Goal: Task Accomplishment & Management: Use online tool/utility

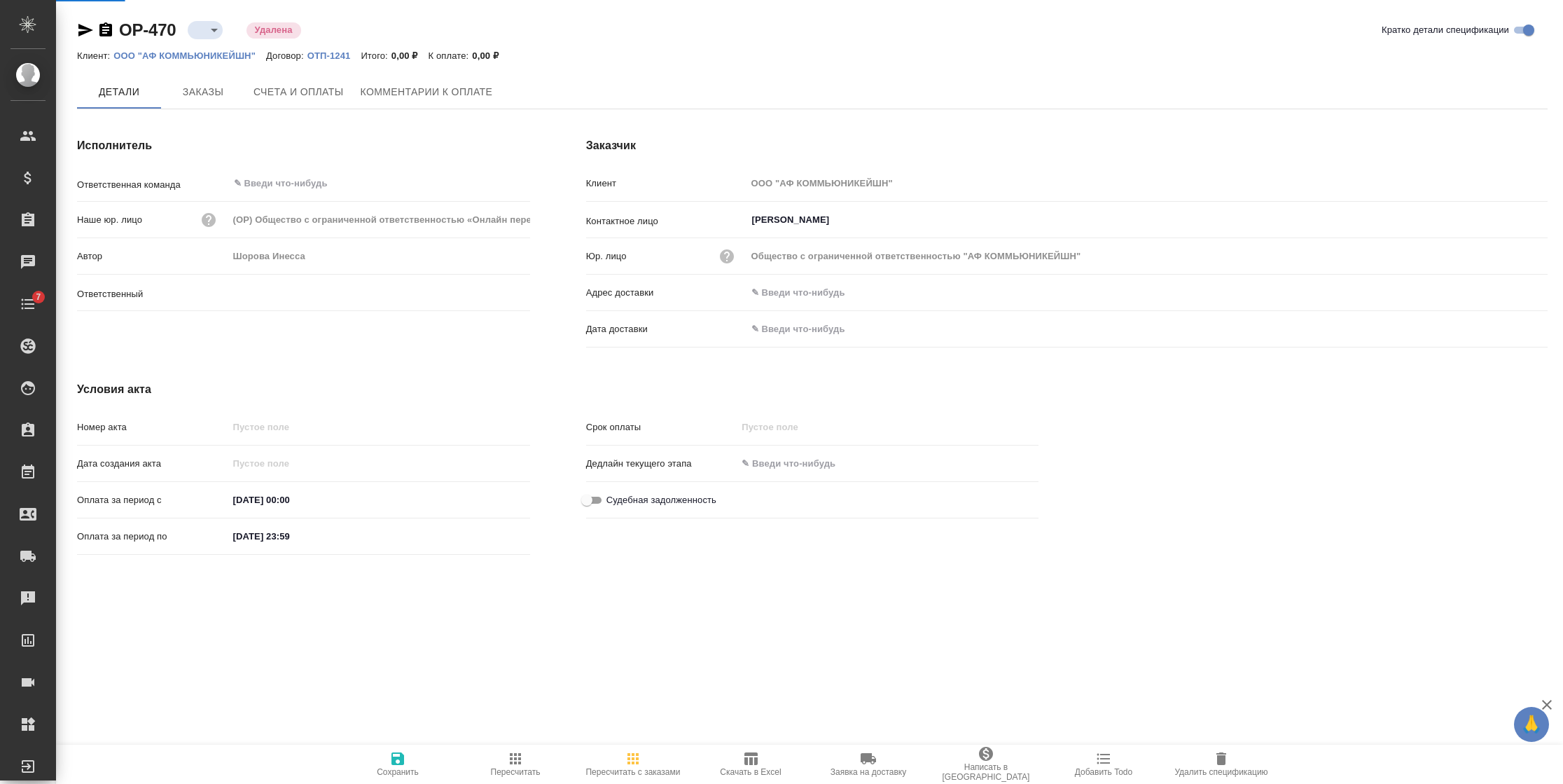
scroll to position [24, 0]
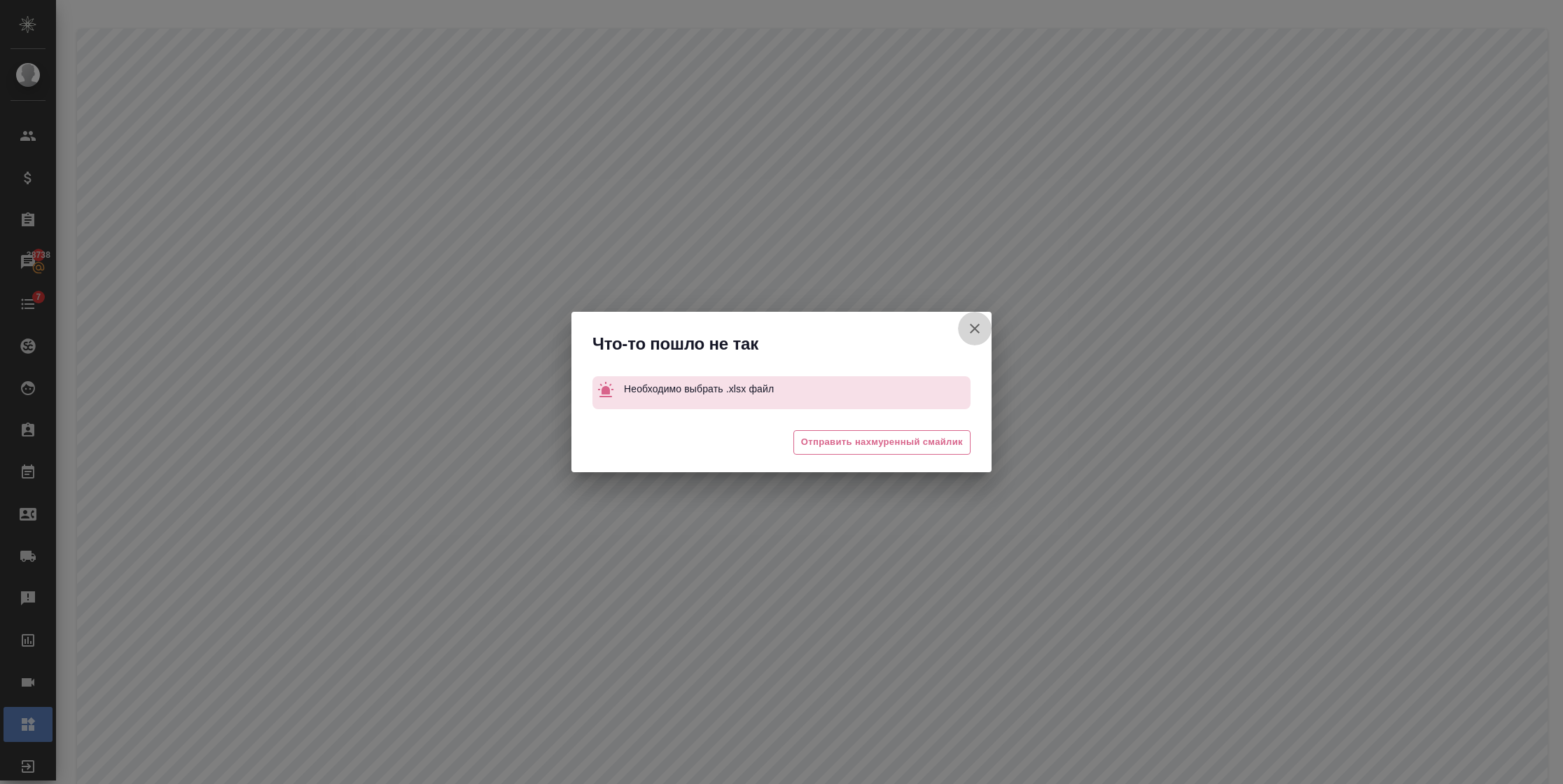
click at [970, 327] on icon "button" at bounding box center [974, 328] width 17 height 17
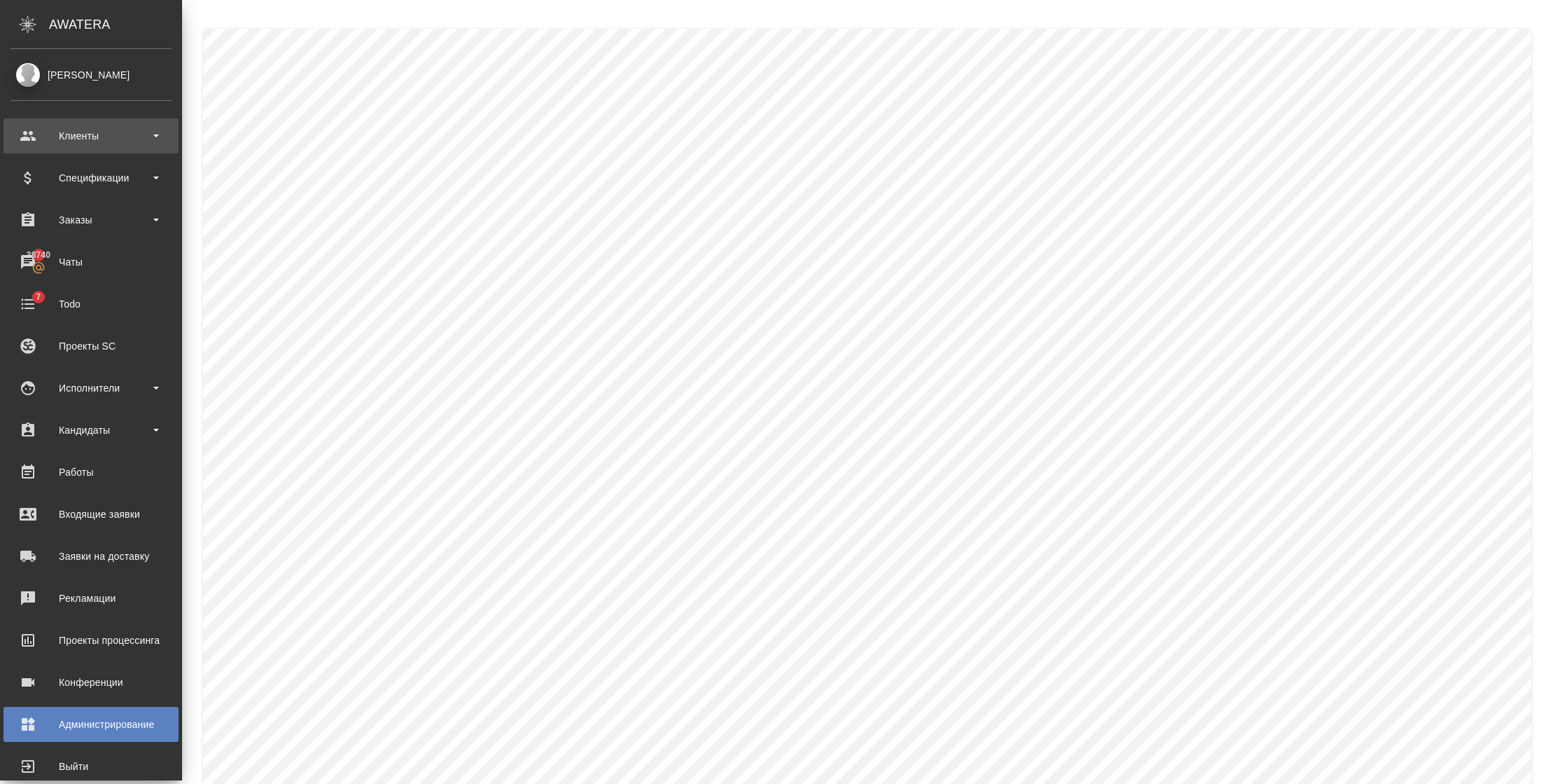
click at [95, 141] on div "Клиенты" at bounding box center [91, 136] width 161 height 21
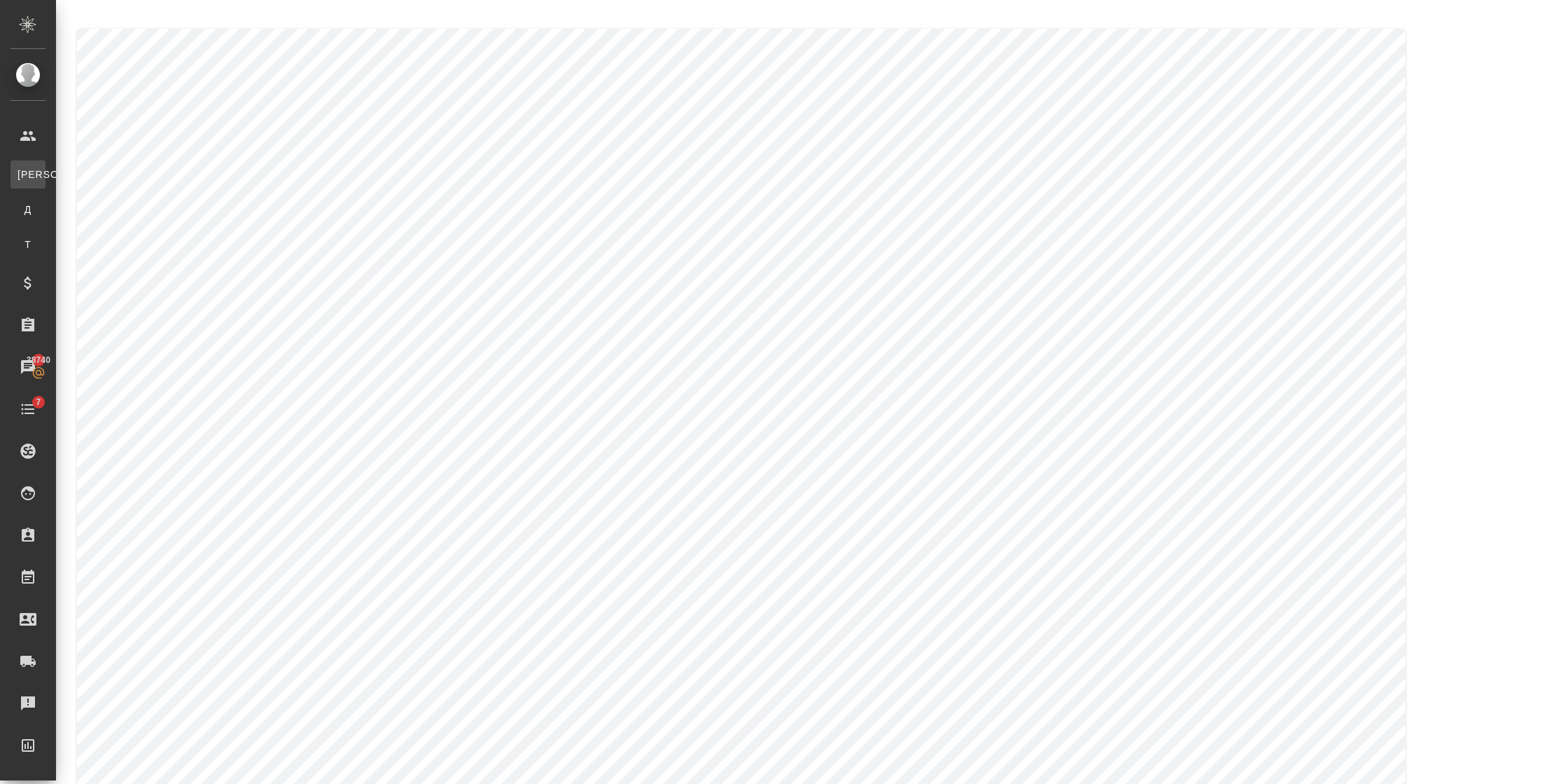
click at [21, 167] on div "Клиенты" at bounding box center [10, 174] width 21 height 14
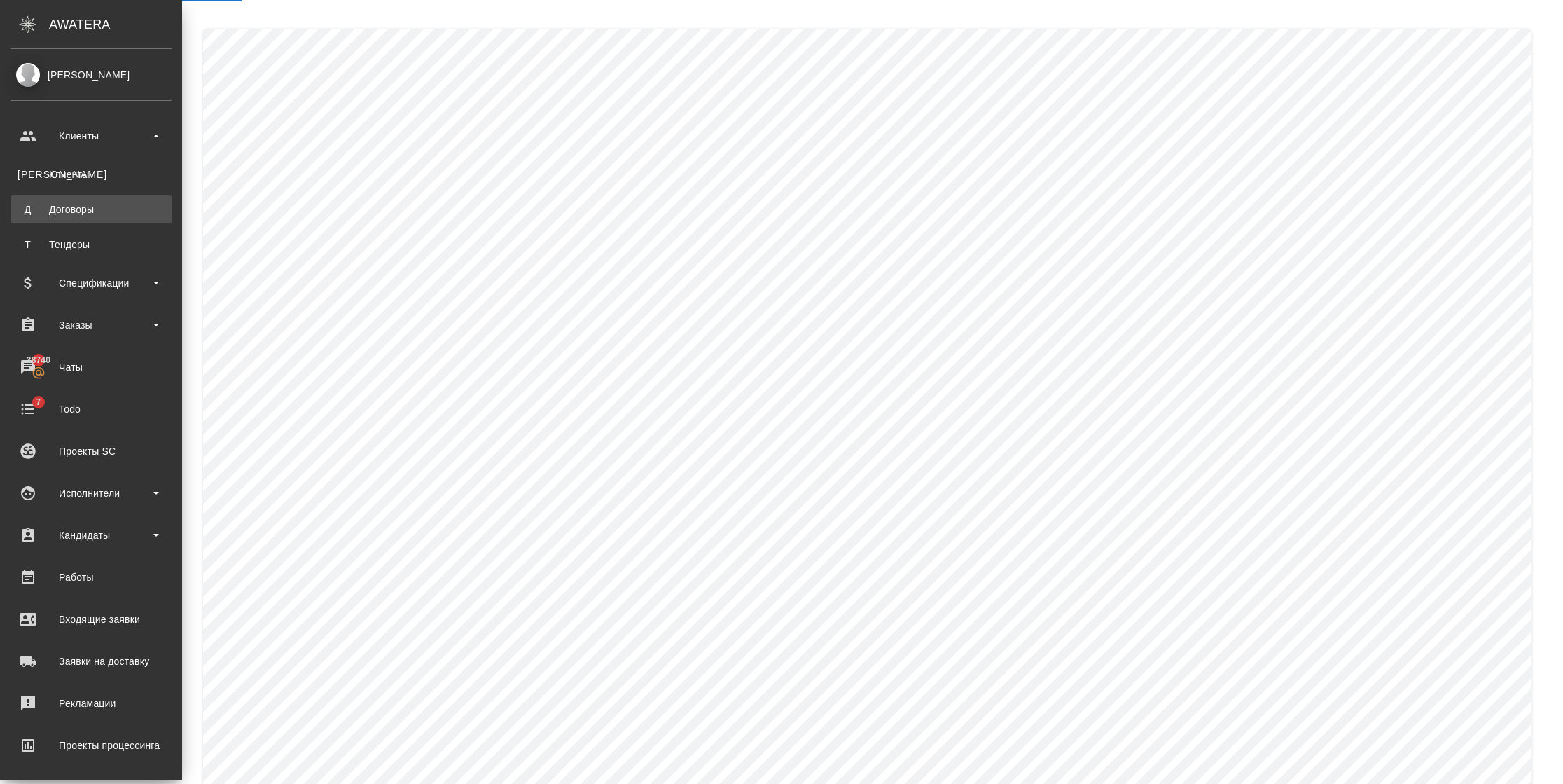
click at [10, 209] on link "Д Договоры" at bounding box center [91, 209] width 161 height 28
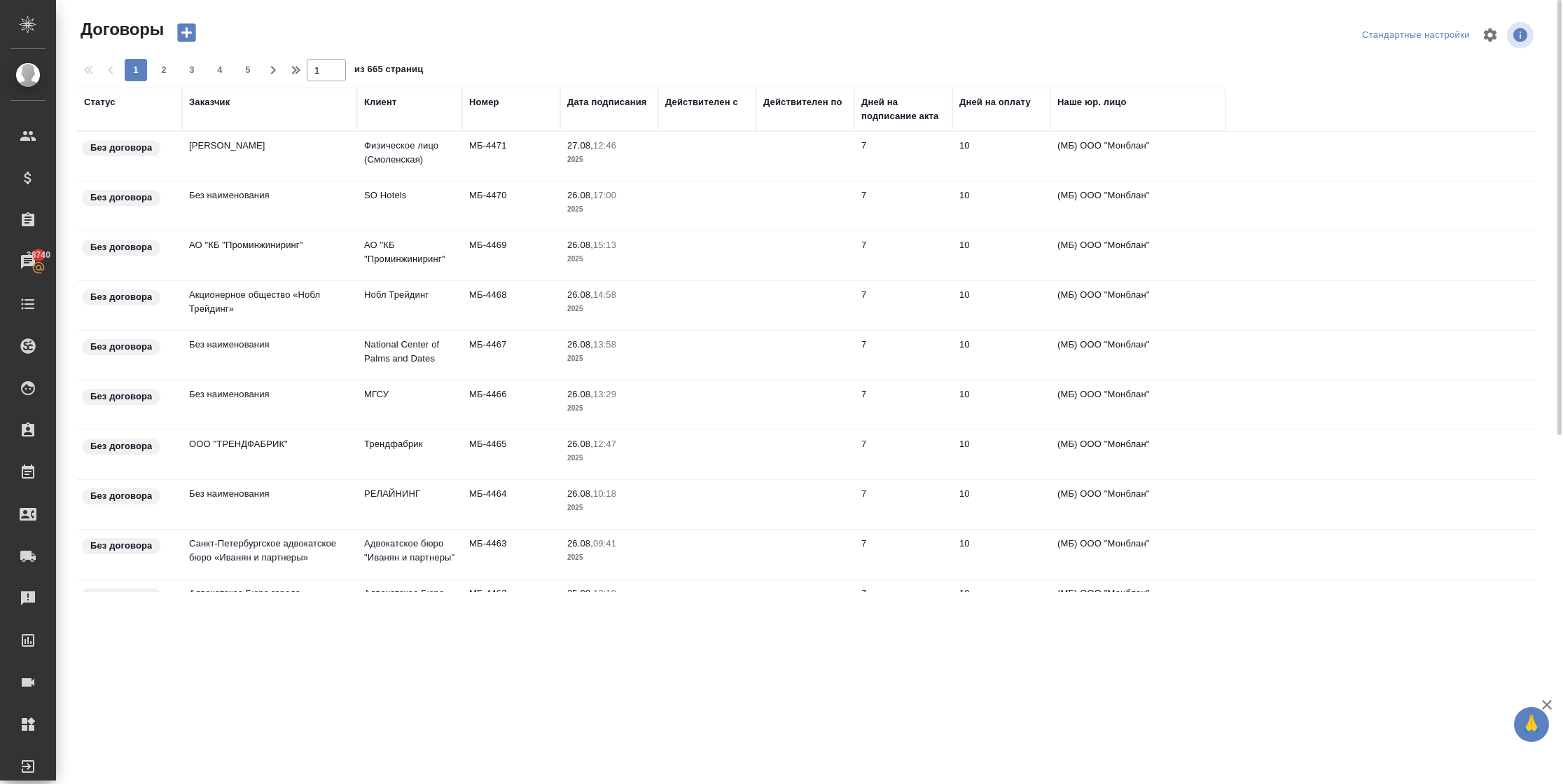
click at [304, 175] on td "Давыдов Константин Александрович" at bounding box center [269, 156] width 175 height 49
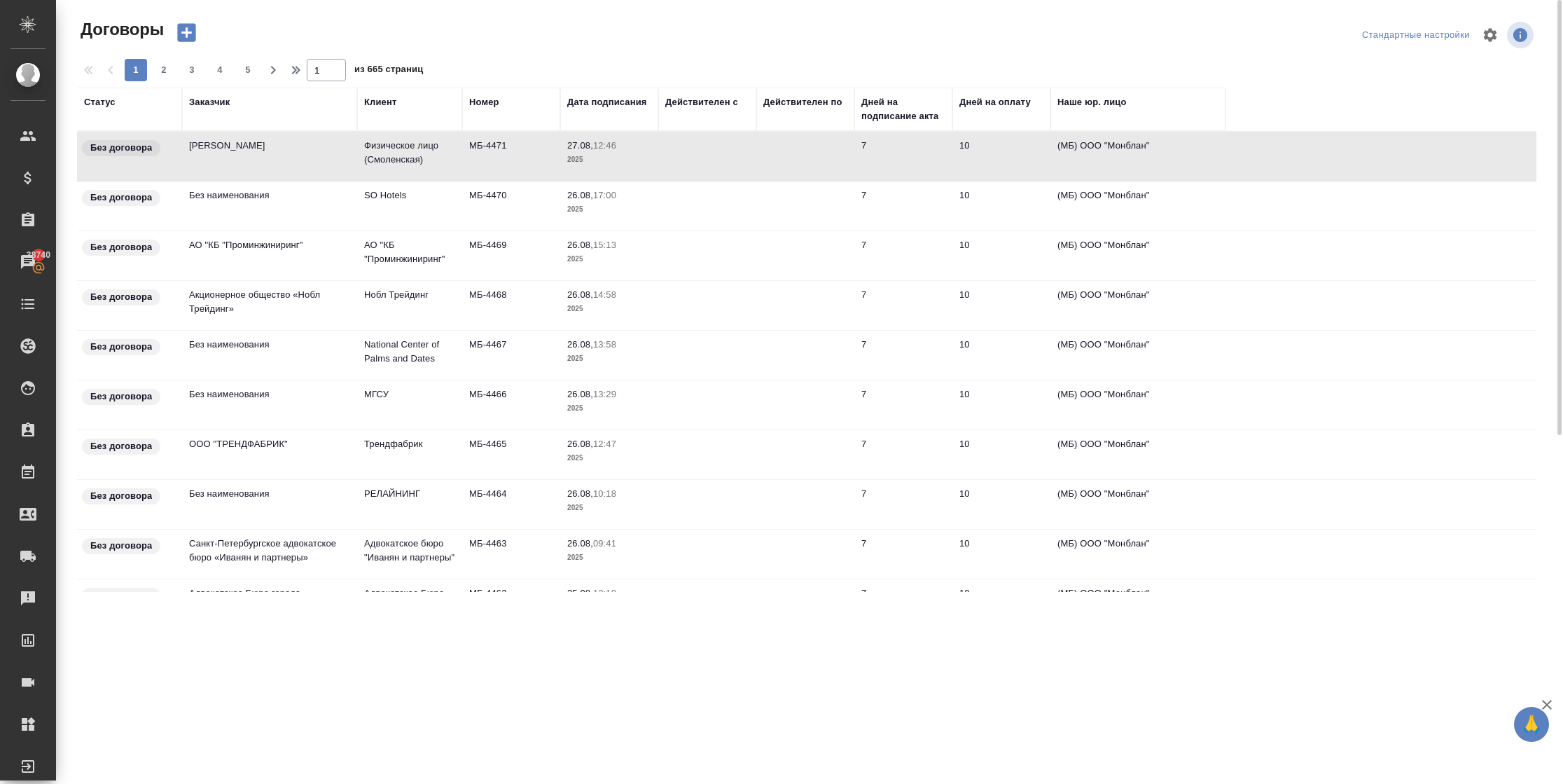
click at [304, 175] on td "Давыдов Константин Александрович" at bounding box center [269, 156] width 175 height 49
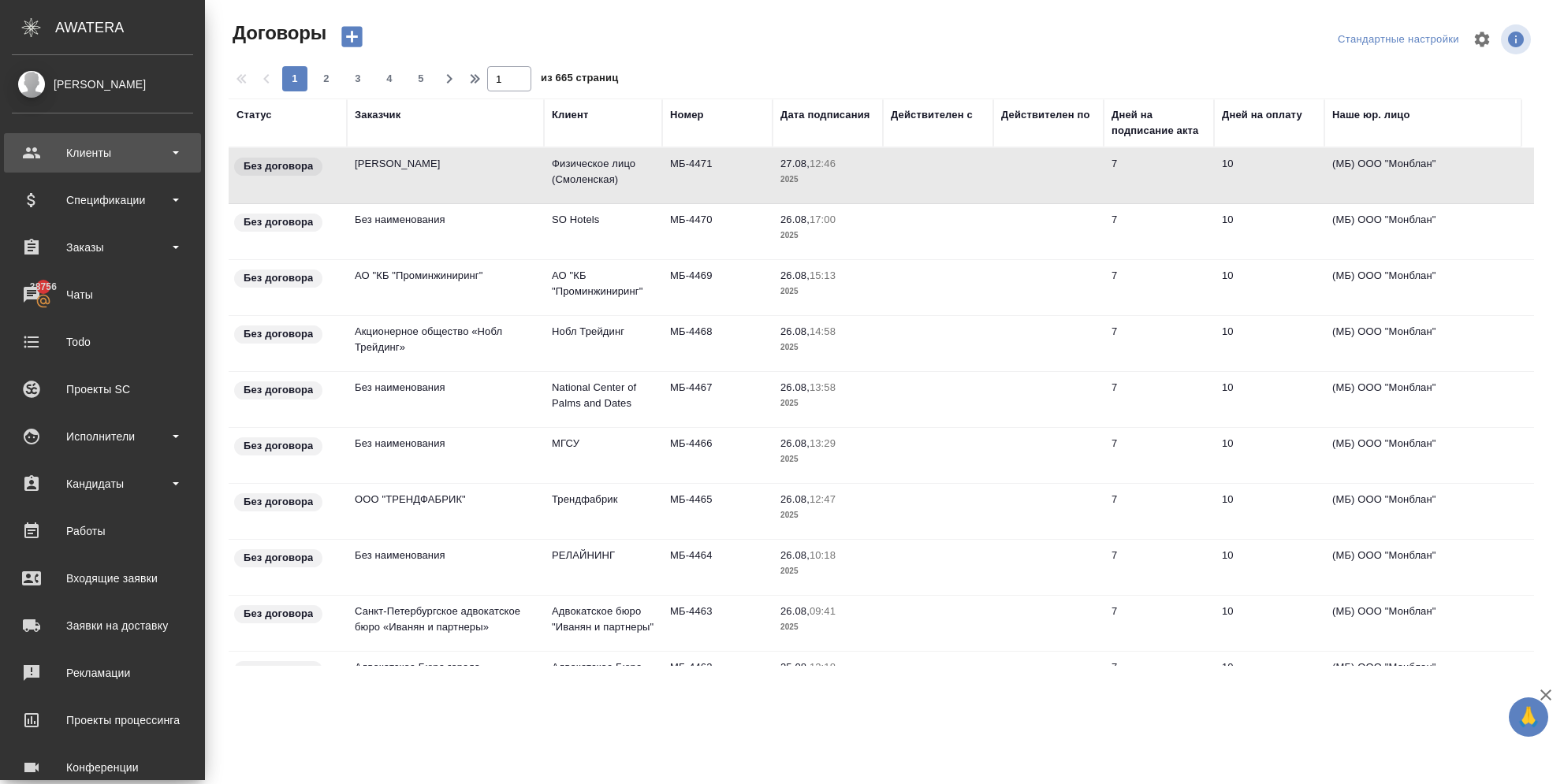
click at [40, 147] on div "Клиенты" at bounding box center [102, 153] width 181 height 24
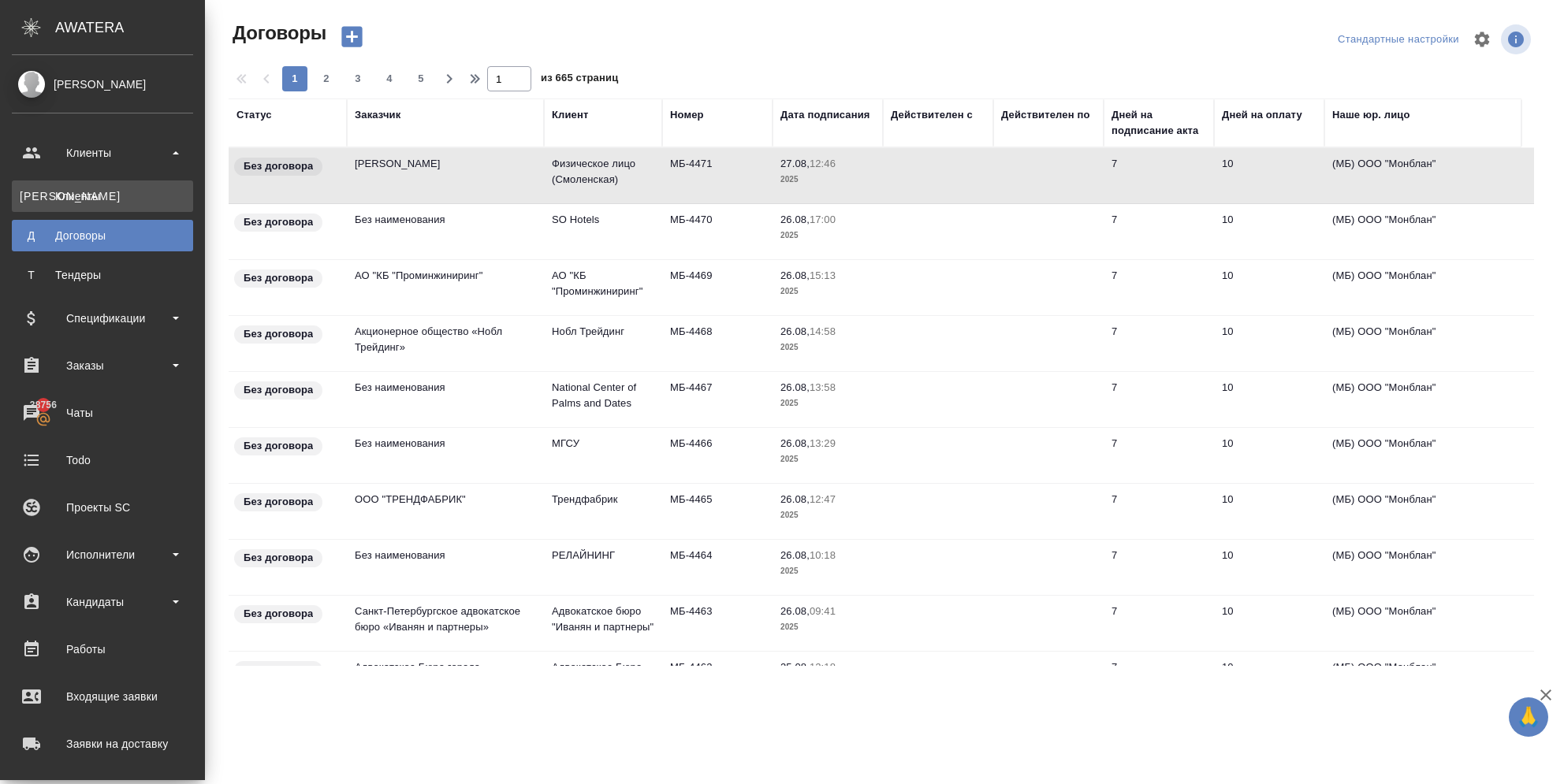
click at [56, 189] on div "Клиенты" at bounding box center [102, 196] width 166 height 16
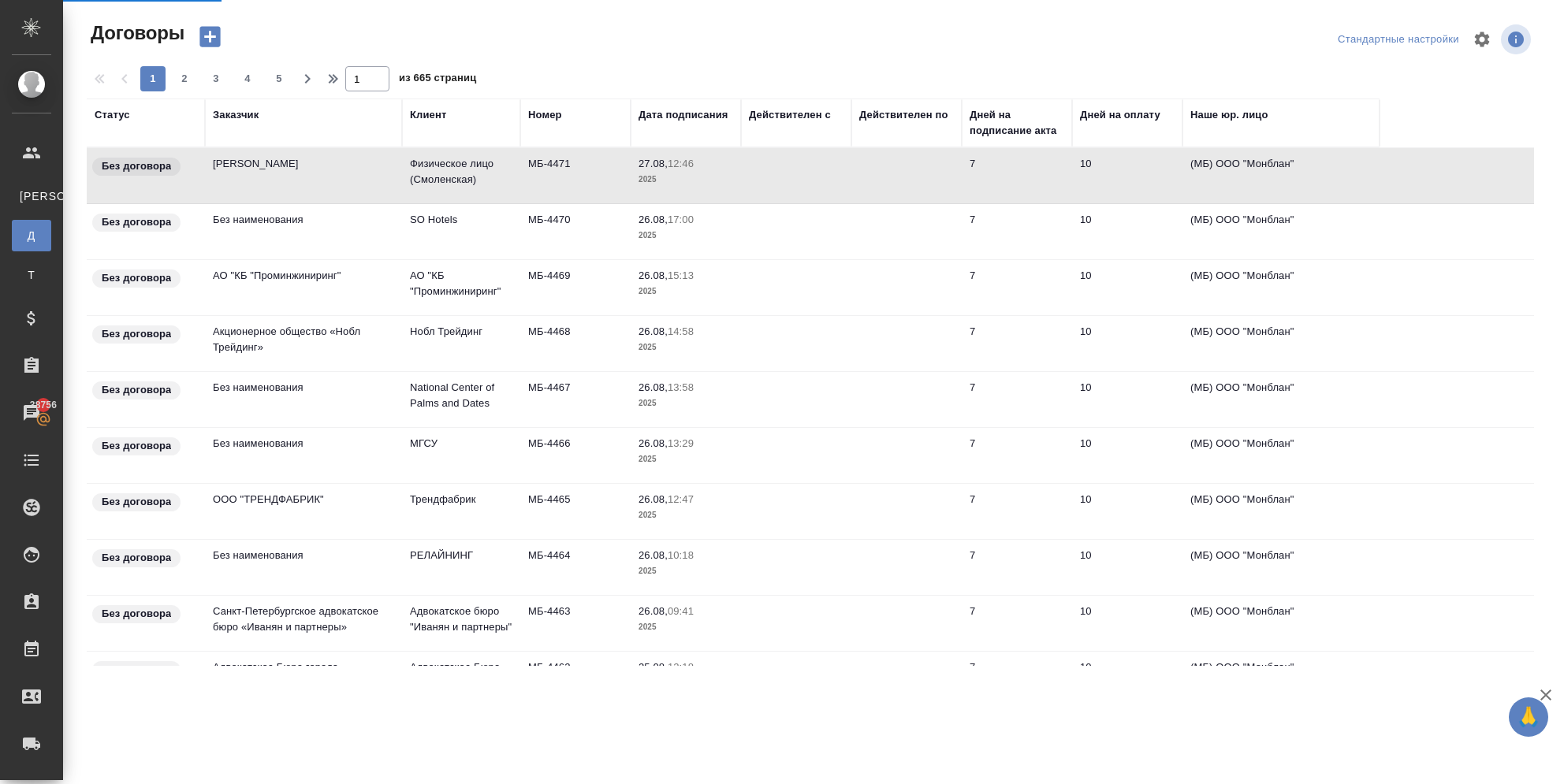
select select "RU"
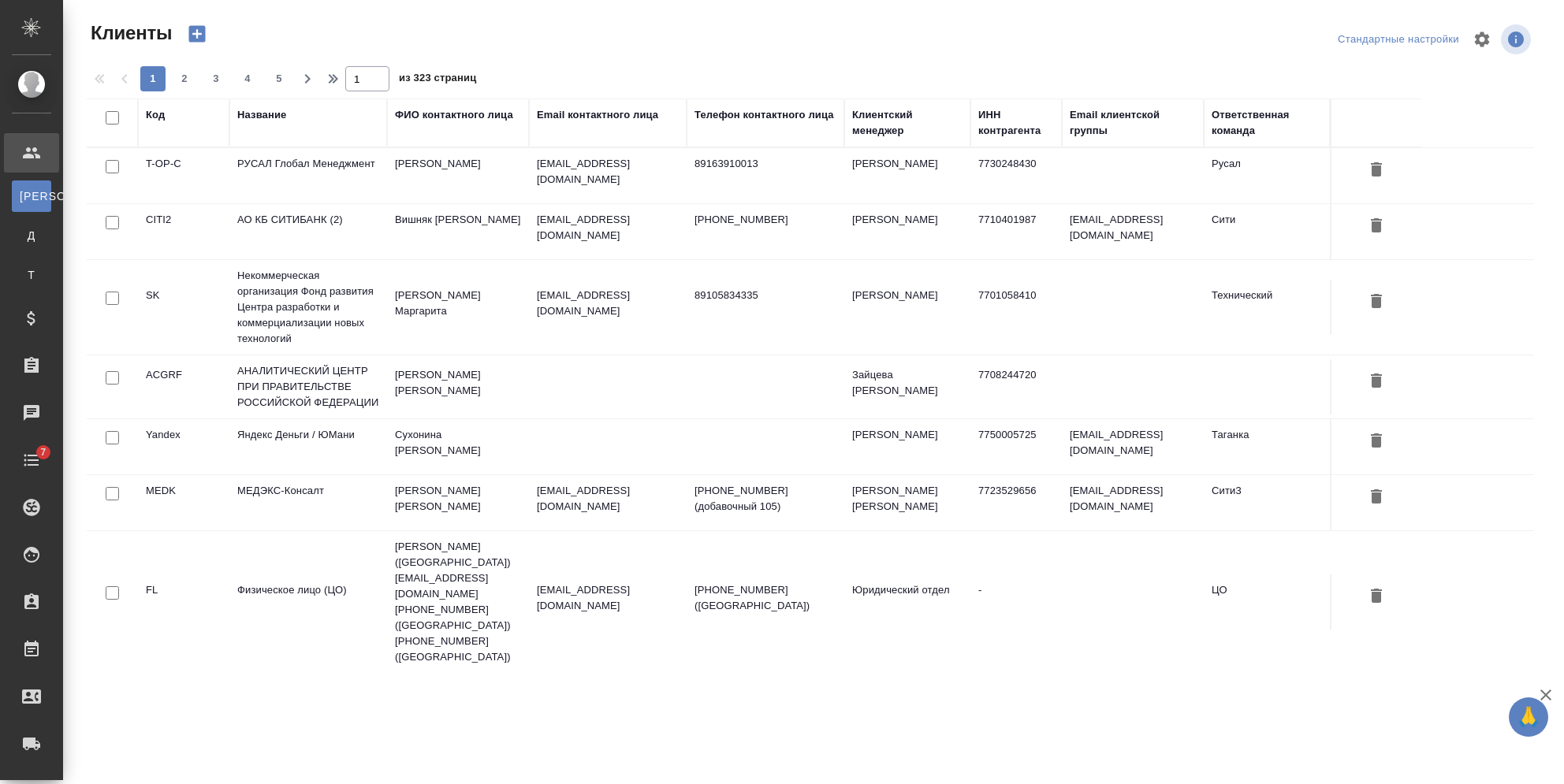
click at [273, 120] on div "Название" at bounding box center [262, 115] width 49 height 16
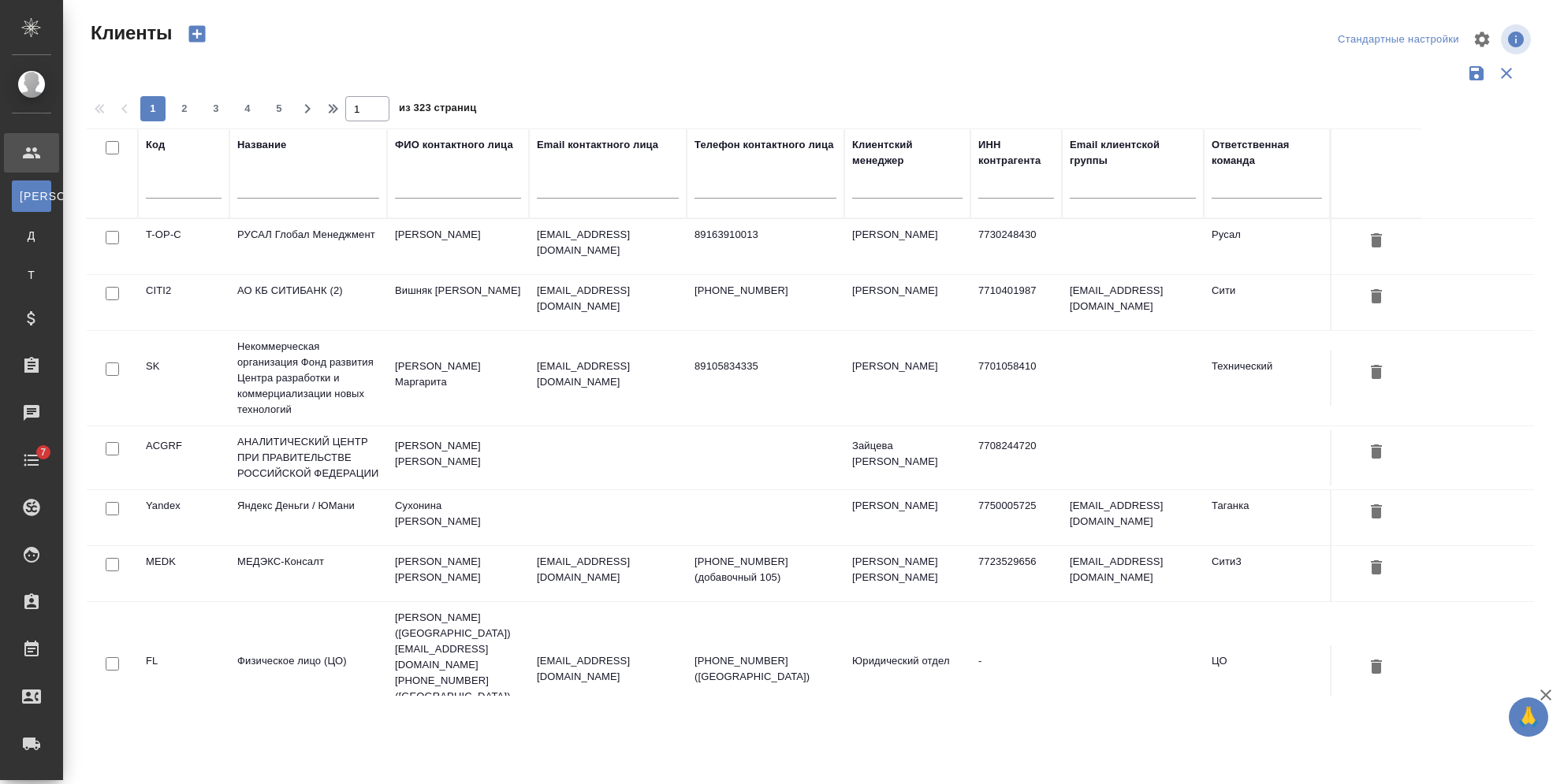
click at [287, 188] on input "text" at bounding box center [308, 188] width 142 height 20
type input "в"
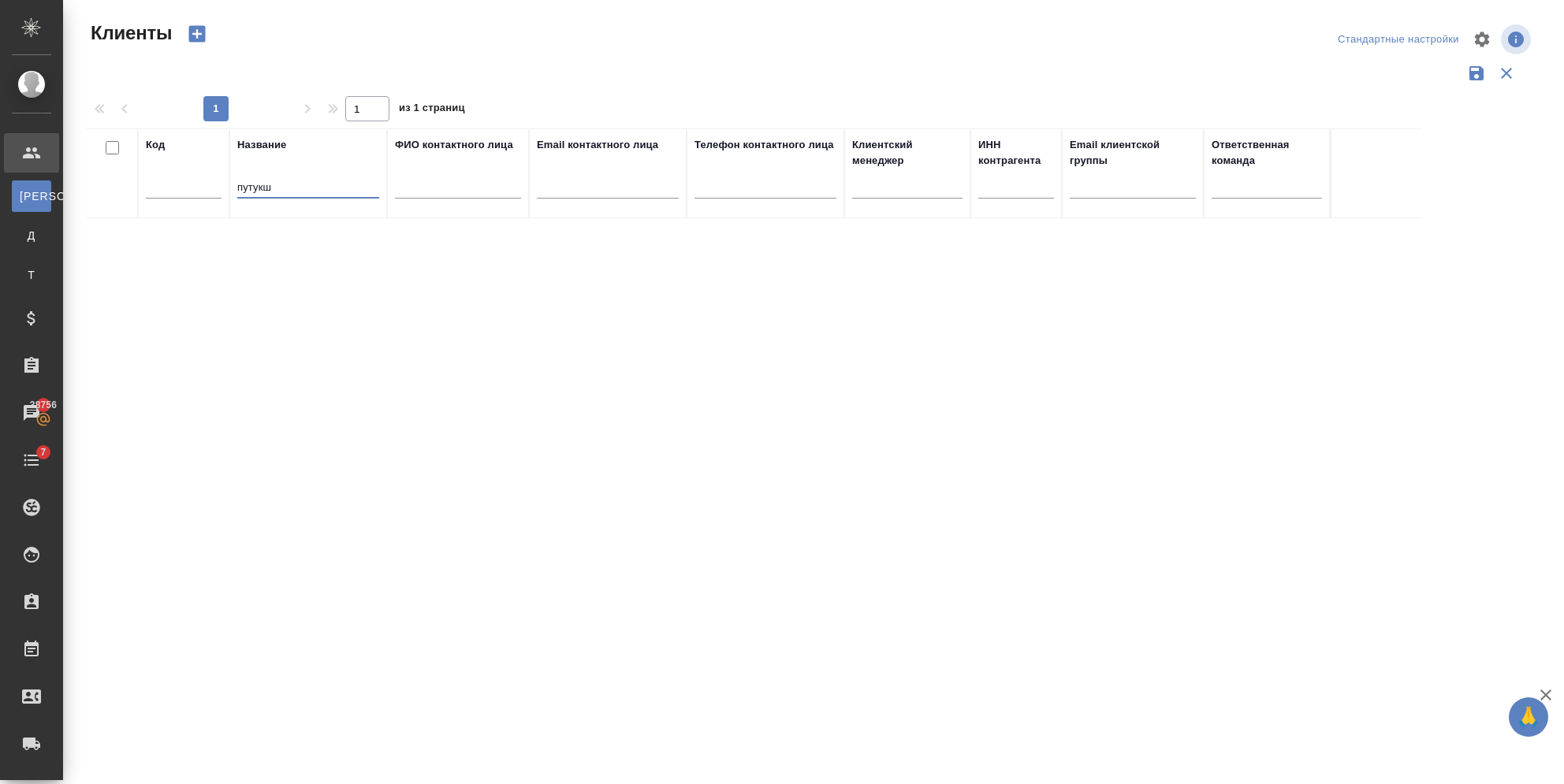
drag, startPoint x: 287, startPoint y: 188, endPoint x: 181, endPoint y: 191, distance: 106.0
click at [182, 191] on tr "Код Название путукш ФИО контактного лица Email контактного лица Телефон контакт…" at bounding box center [753, 173] width 1335 height 90
type input "generium"
click at [290, 234] on td "Generium" at bounding box center [308, 246] width 158 height 55
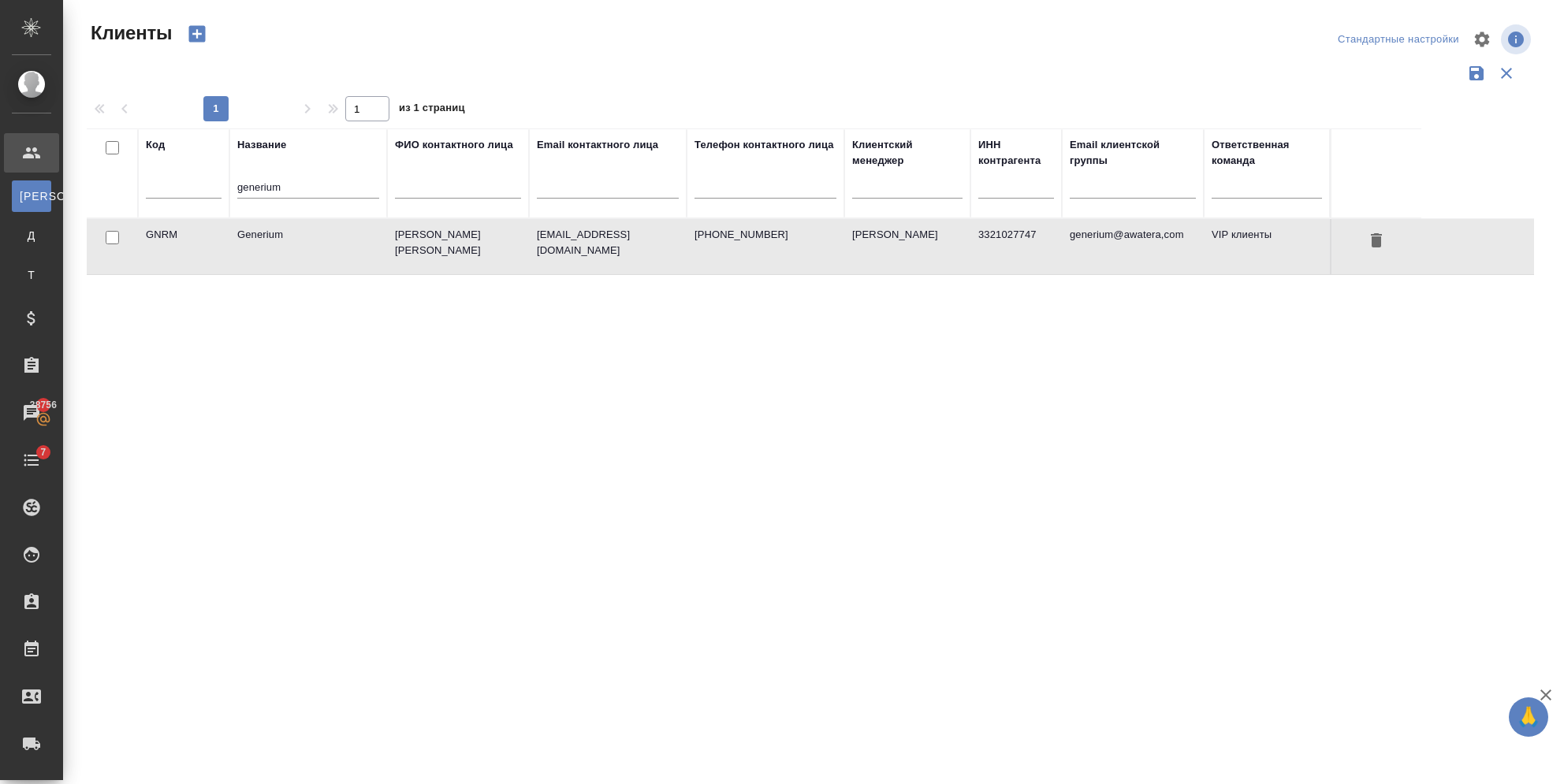
click at [290, 234] on td "Generium" at bounding box center [308, 246] width 158 height 55
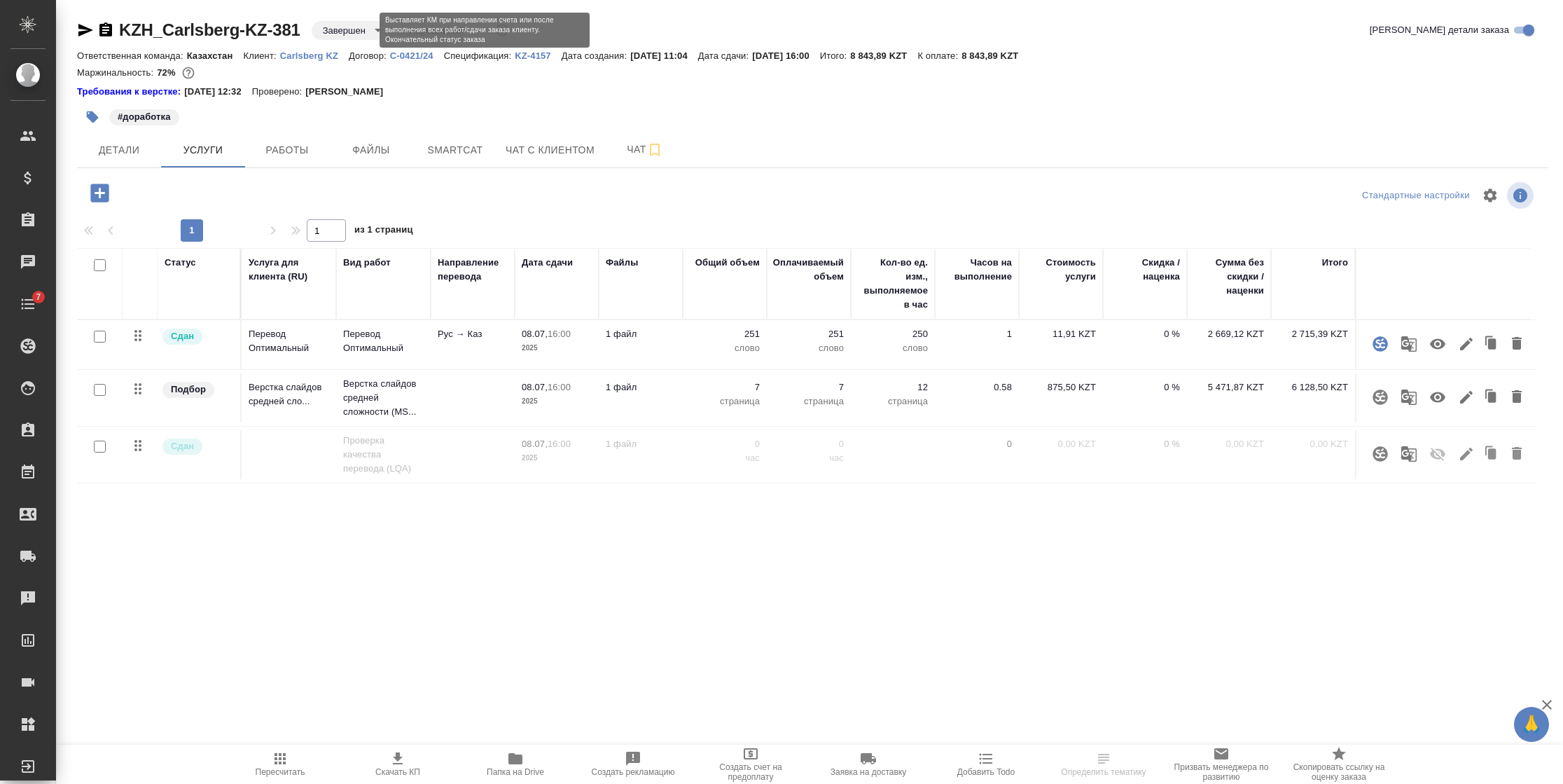
click at [346, 25] on body "🙏 .cls-1 fill:#fff; AWATERA [PERSON_NAME] Спецификации Заказы Чаты 7 Todo Проек…" at bounding box center [782, 392] width 1563 height 784
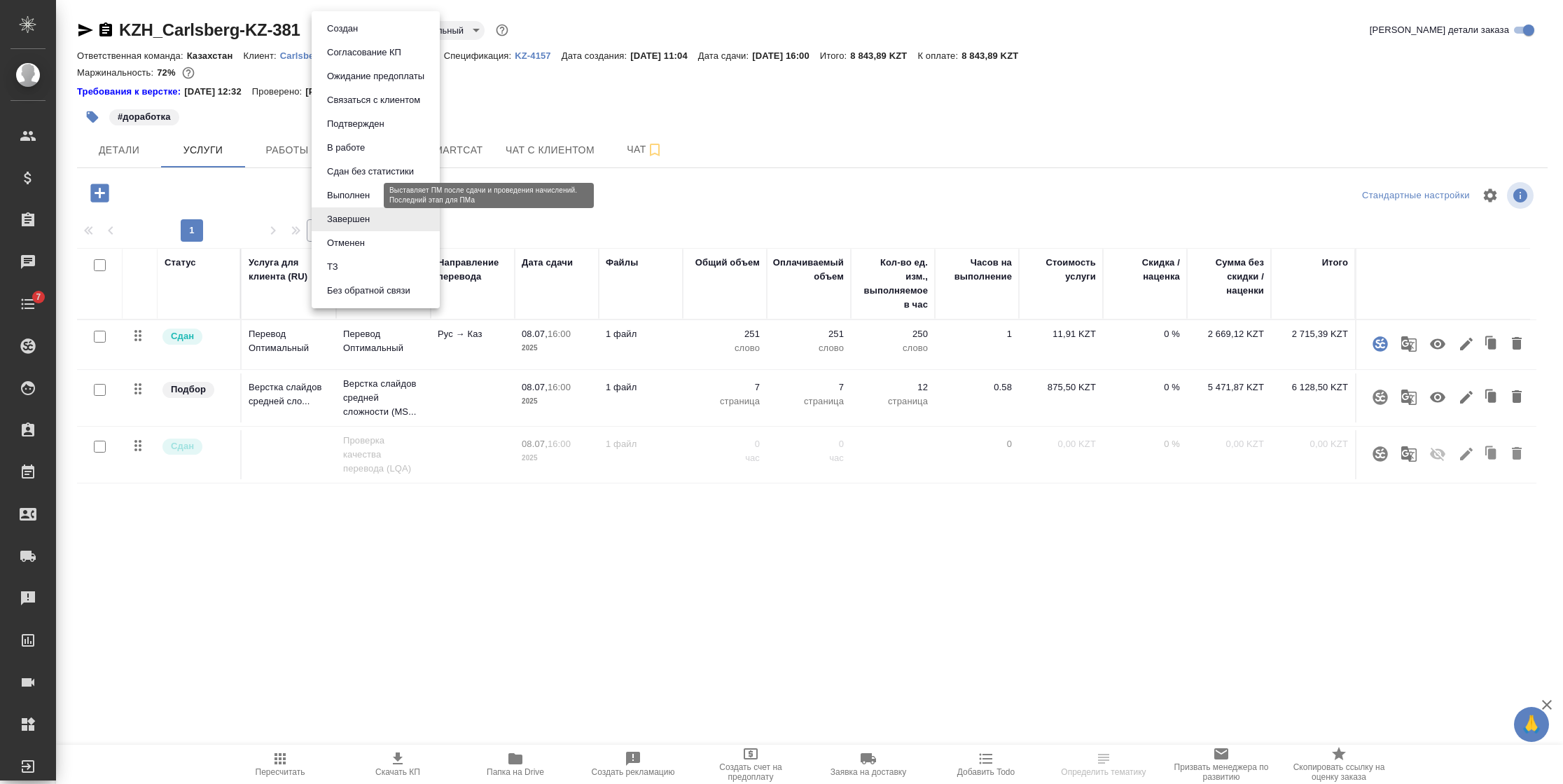
click at [339, 191] on button "Выполнен" at bounding box center [348, 195] width 51 height 16
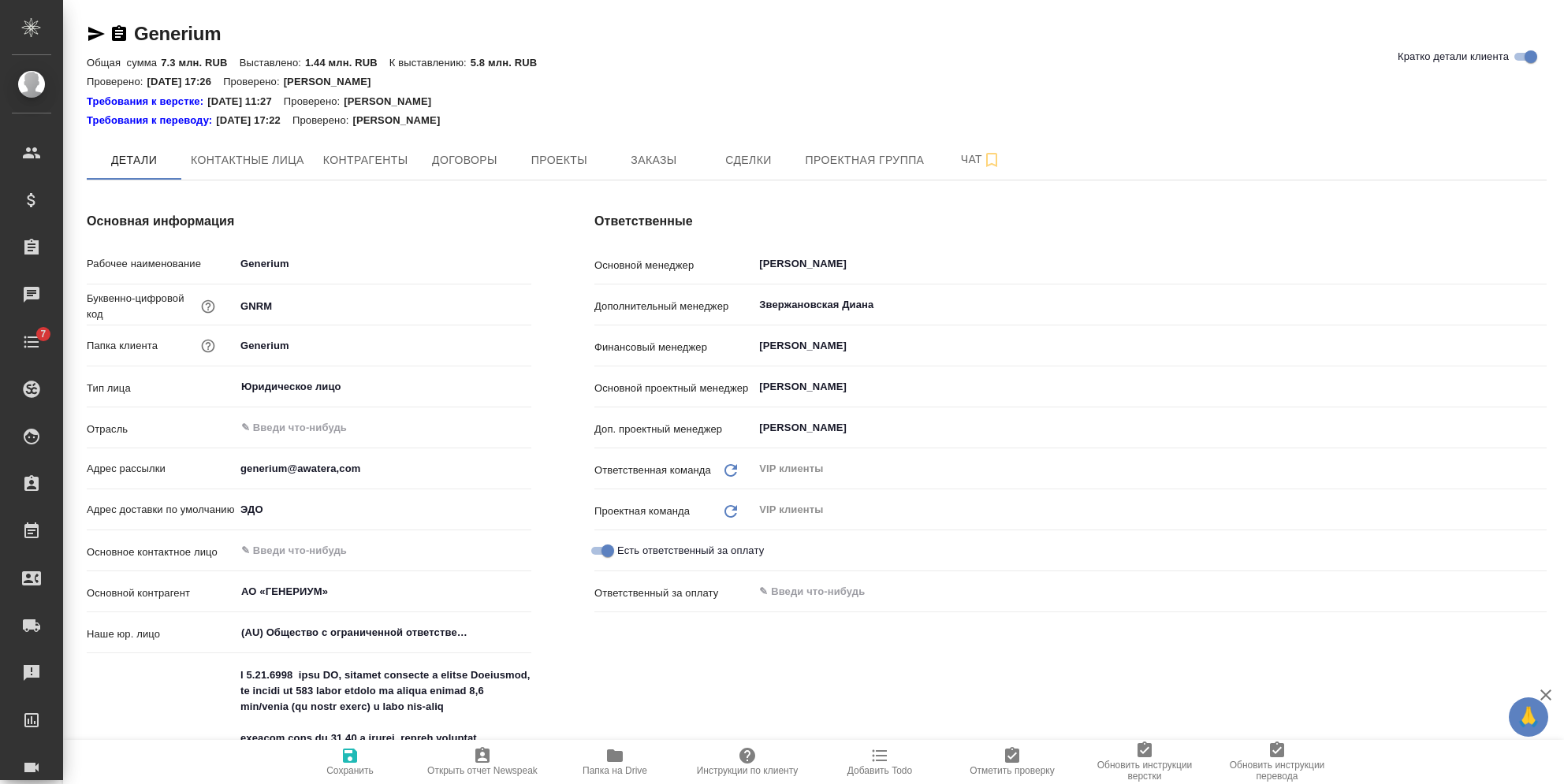
type textarea "x"
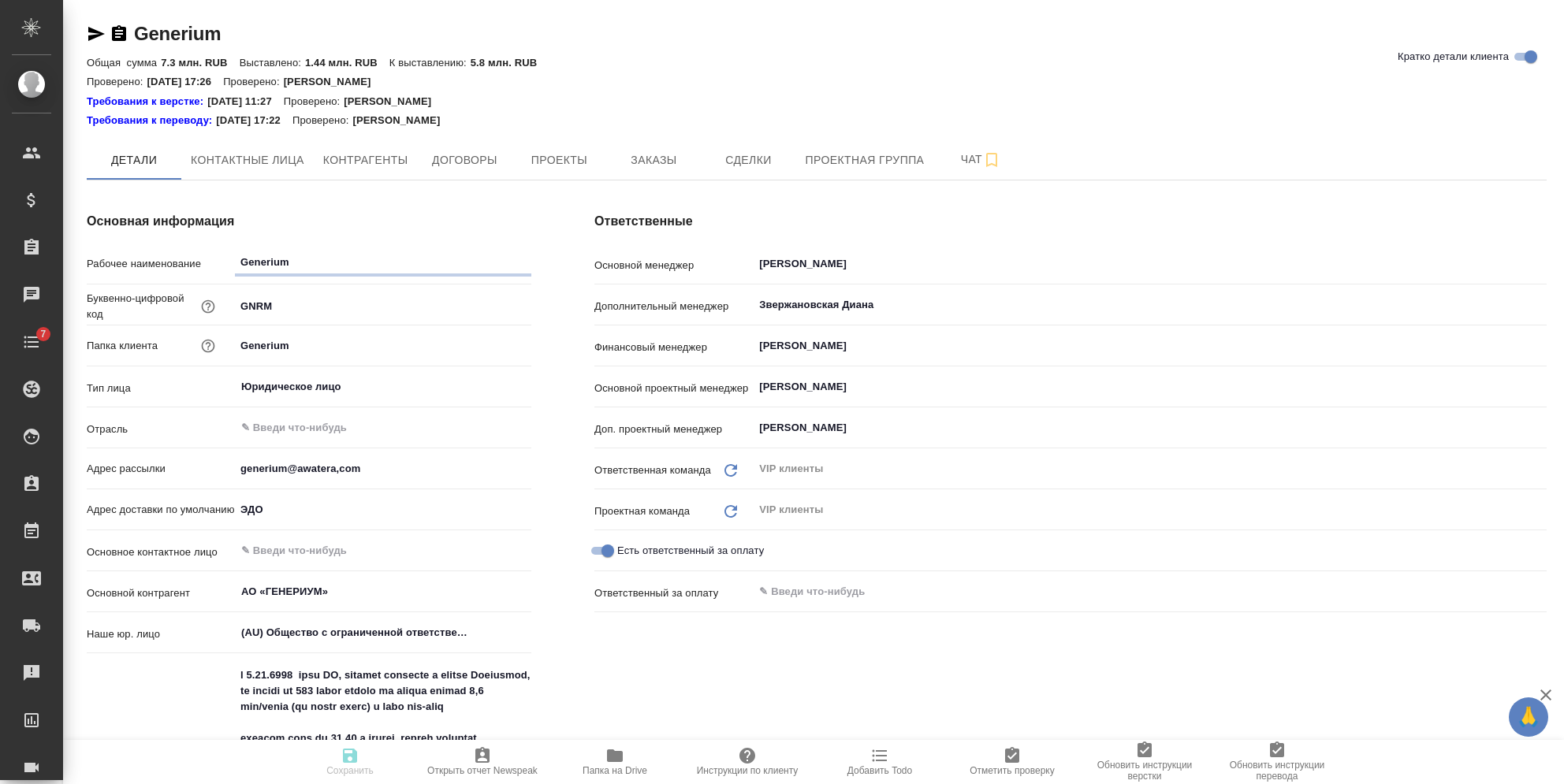
type textarea "x"
click at [646, 159] on span "Заказы" at bounding box center [653, 161] width 76 height 20
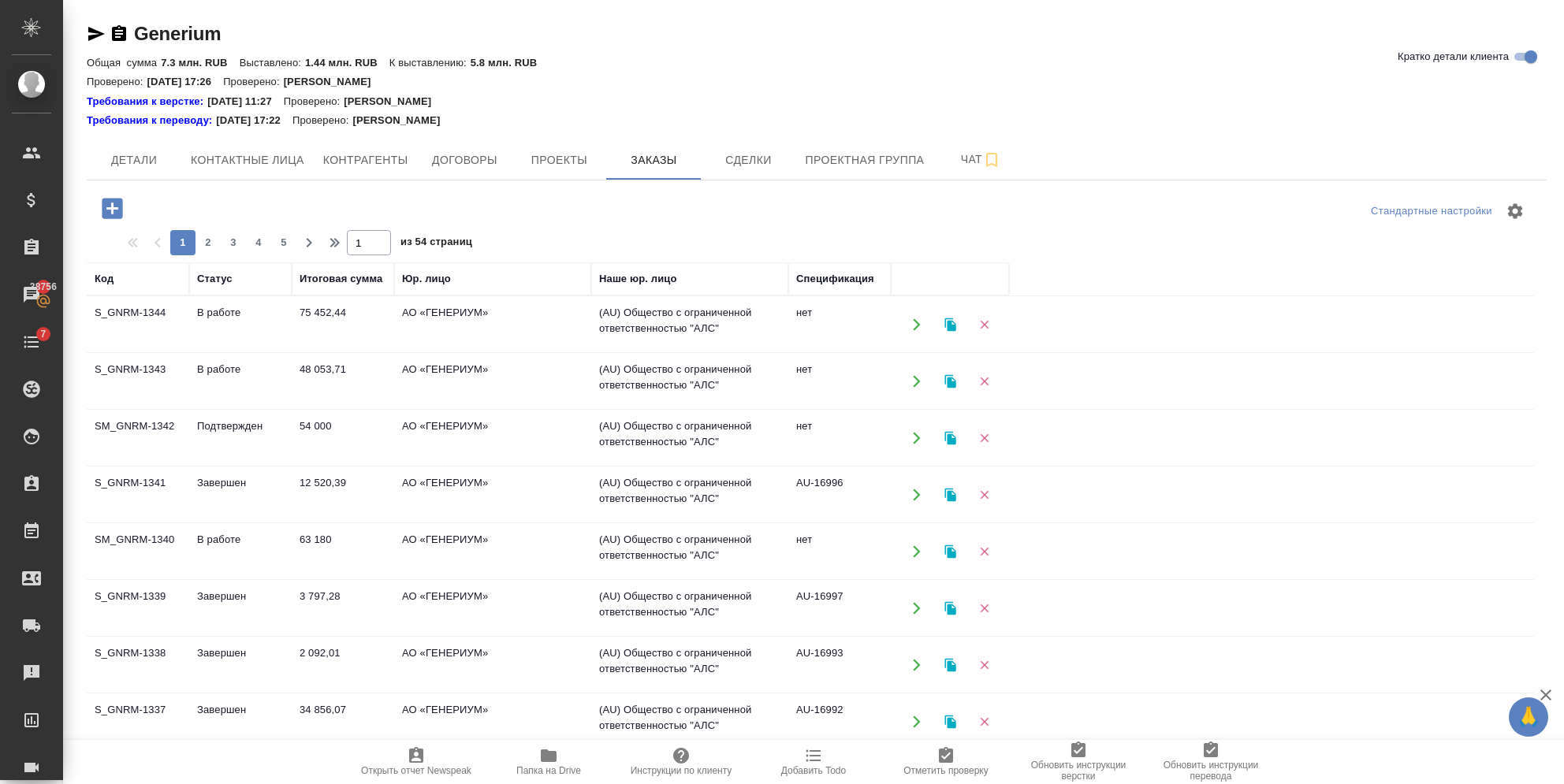
click at [340, 330] on td "75 452,44" at bounding box center [342, 324] width 103 height 55
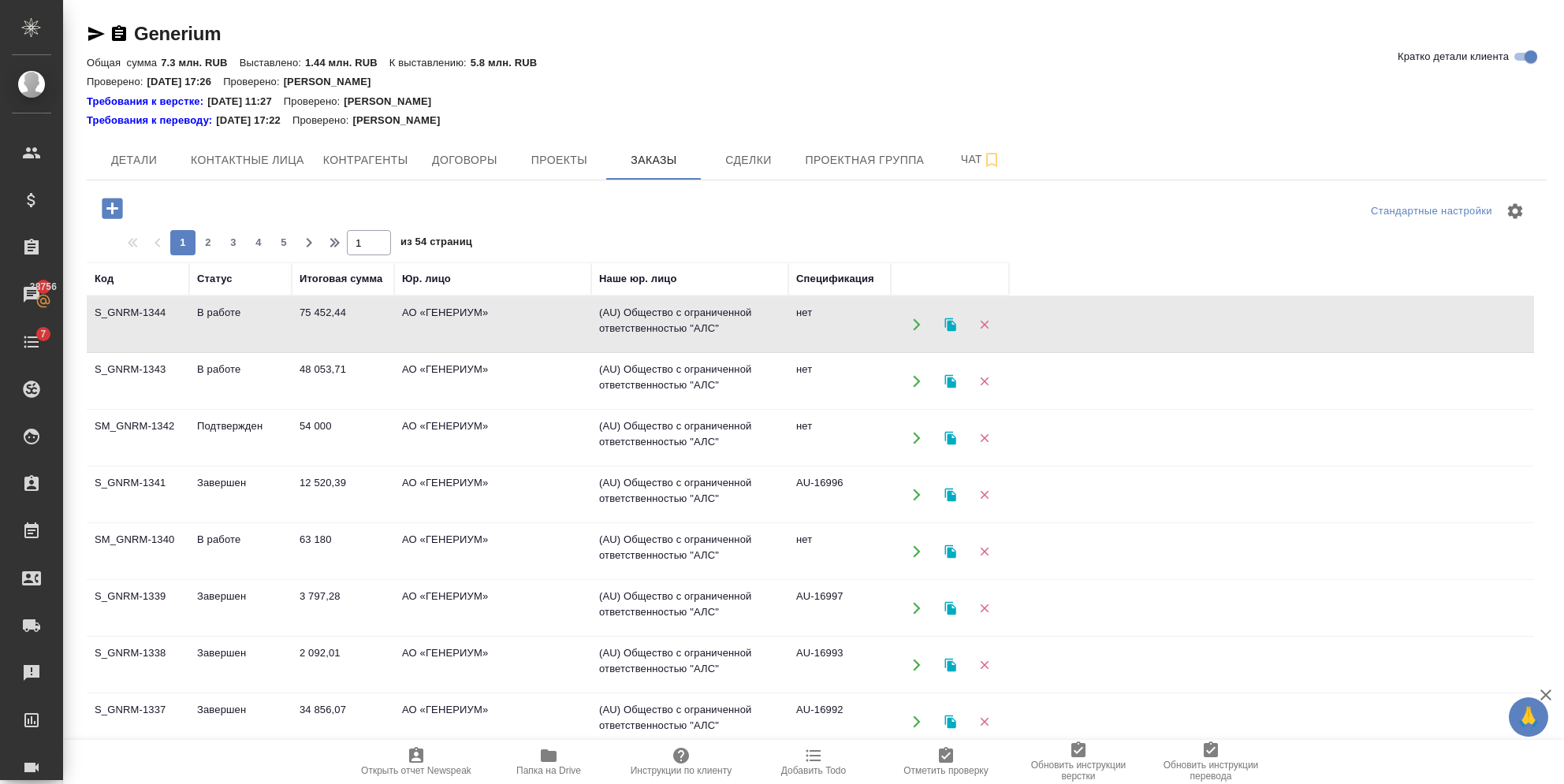
click at [332, 395] on td "48 053,71" at bounding box center [342, 381] width 103 height 55
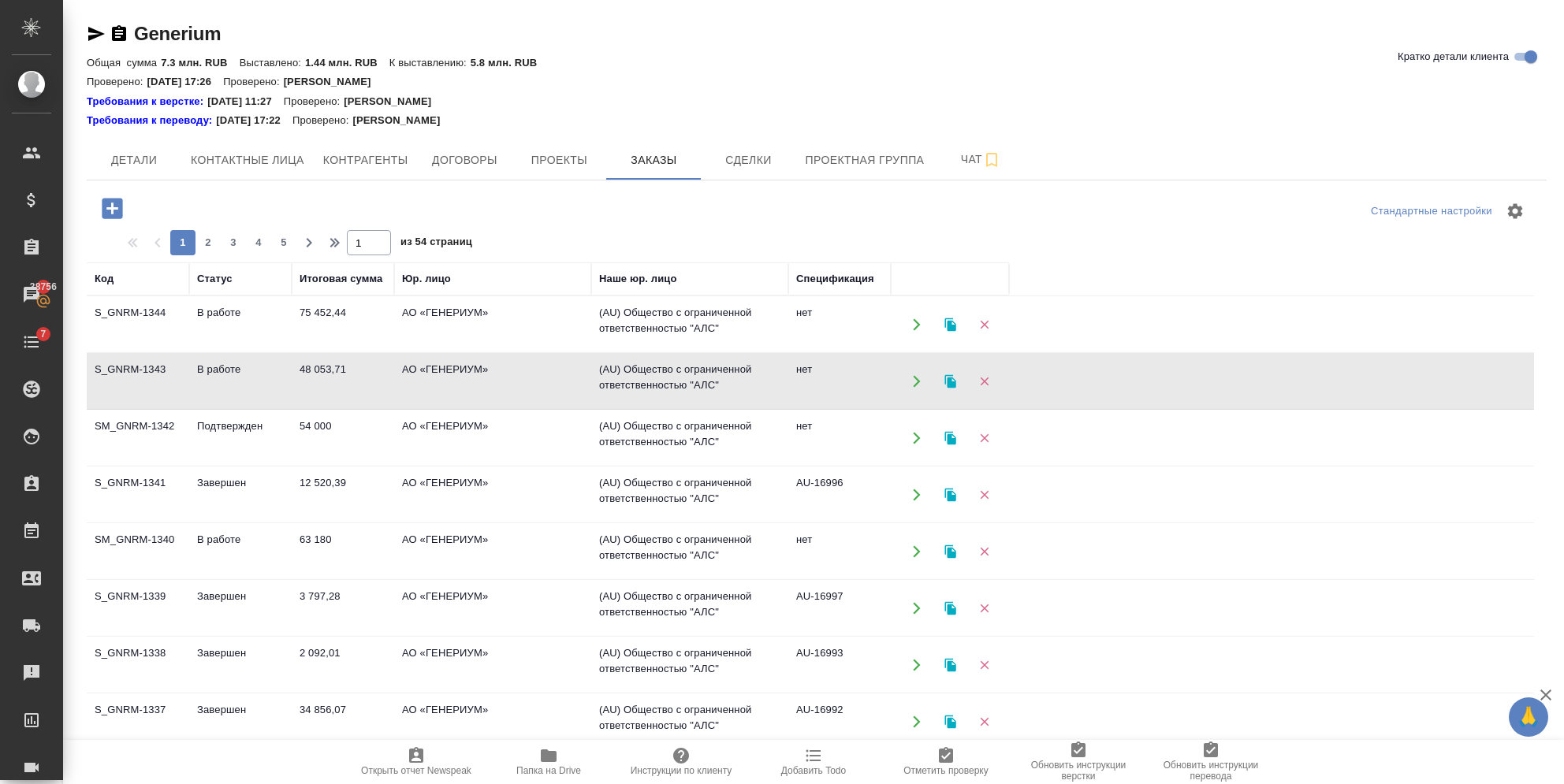
click at [332, 395] on td "48 053,71" at bounding box center [342, 381] width 103 height 55
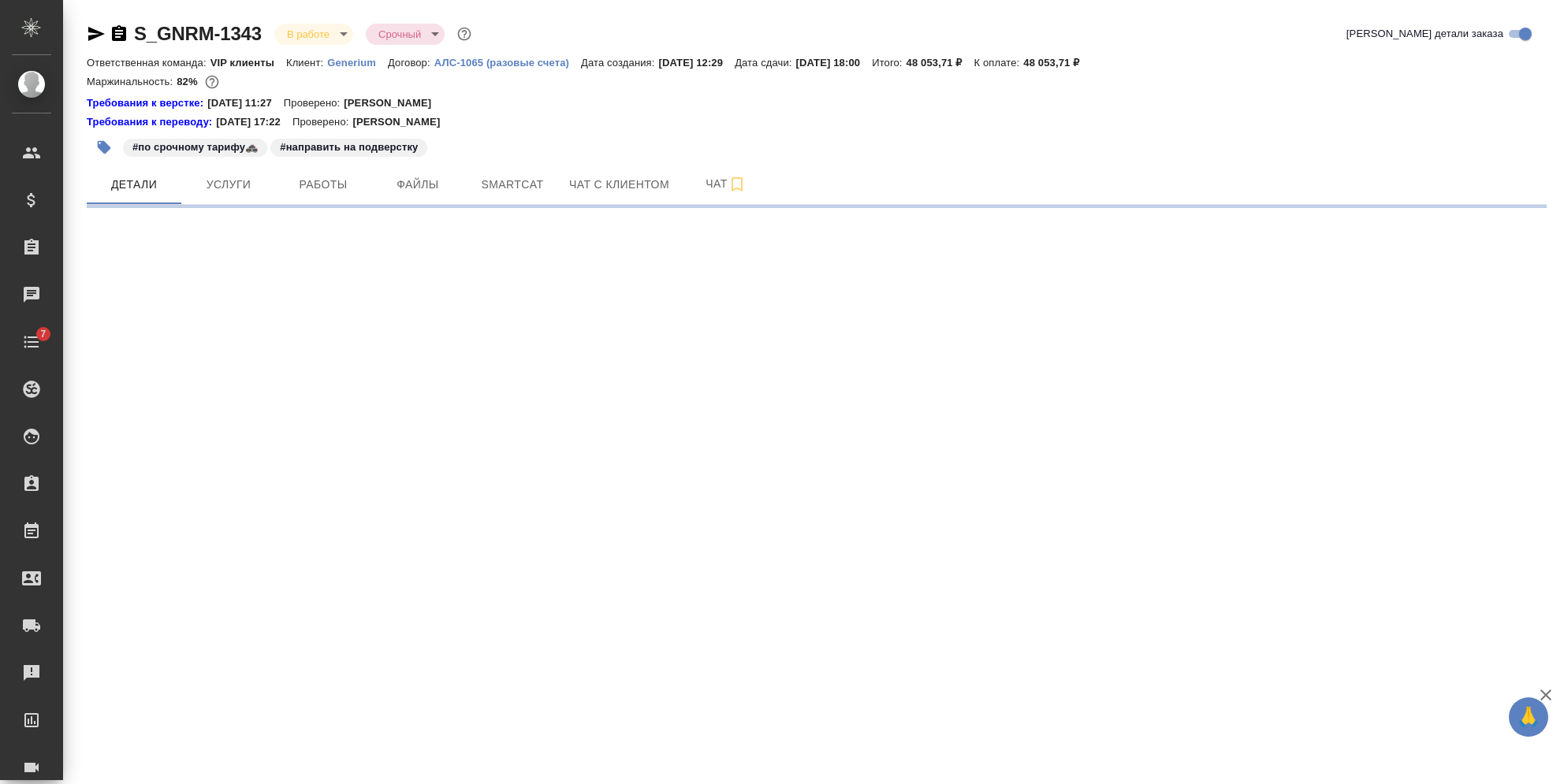
select select "RU"
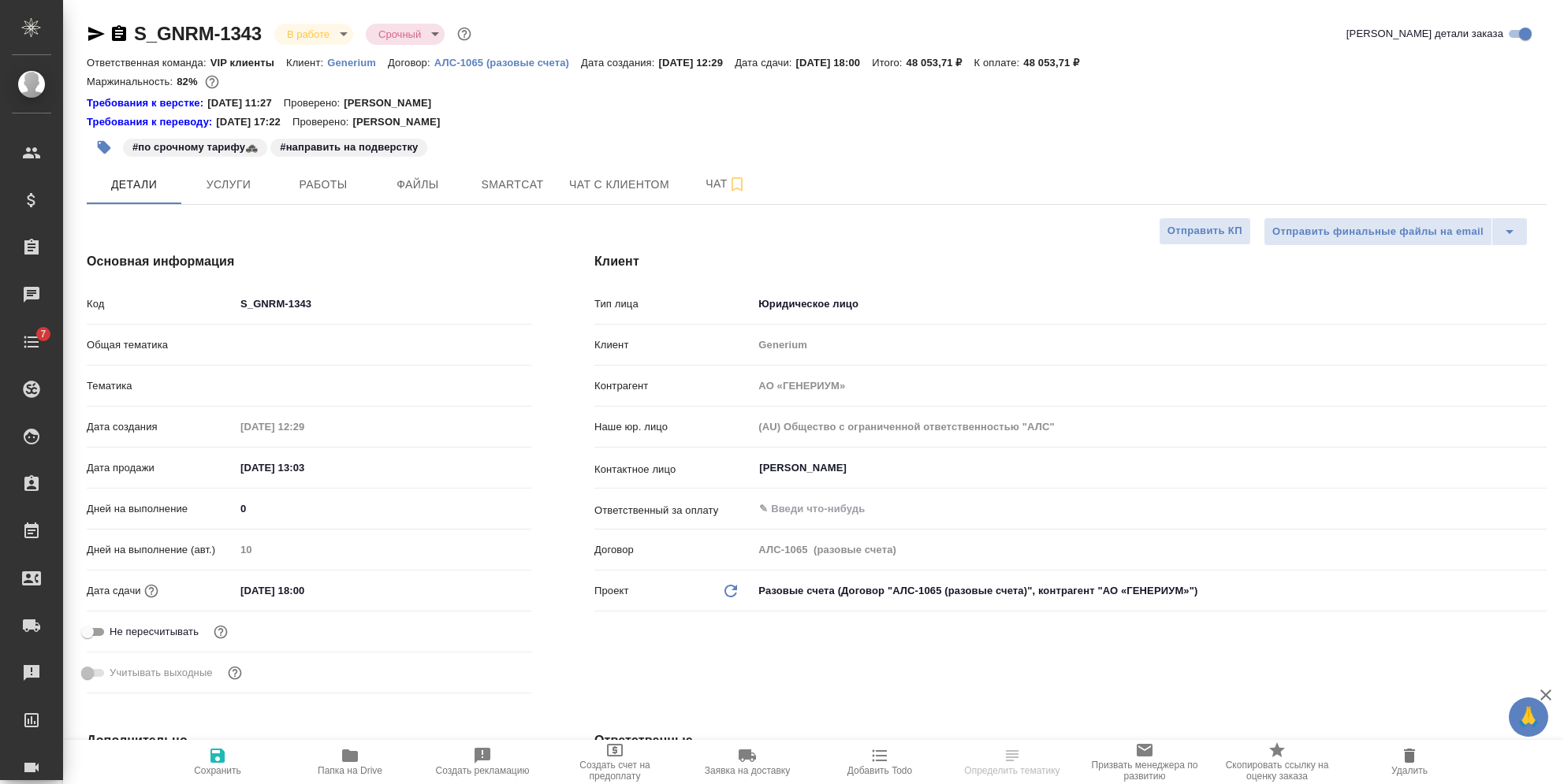
type textarea "x"
click at [343, 176] on span "Работы" at bounding box center [323, 184] width 76 height 20
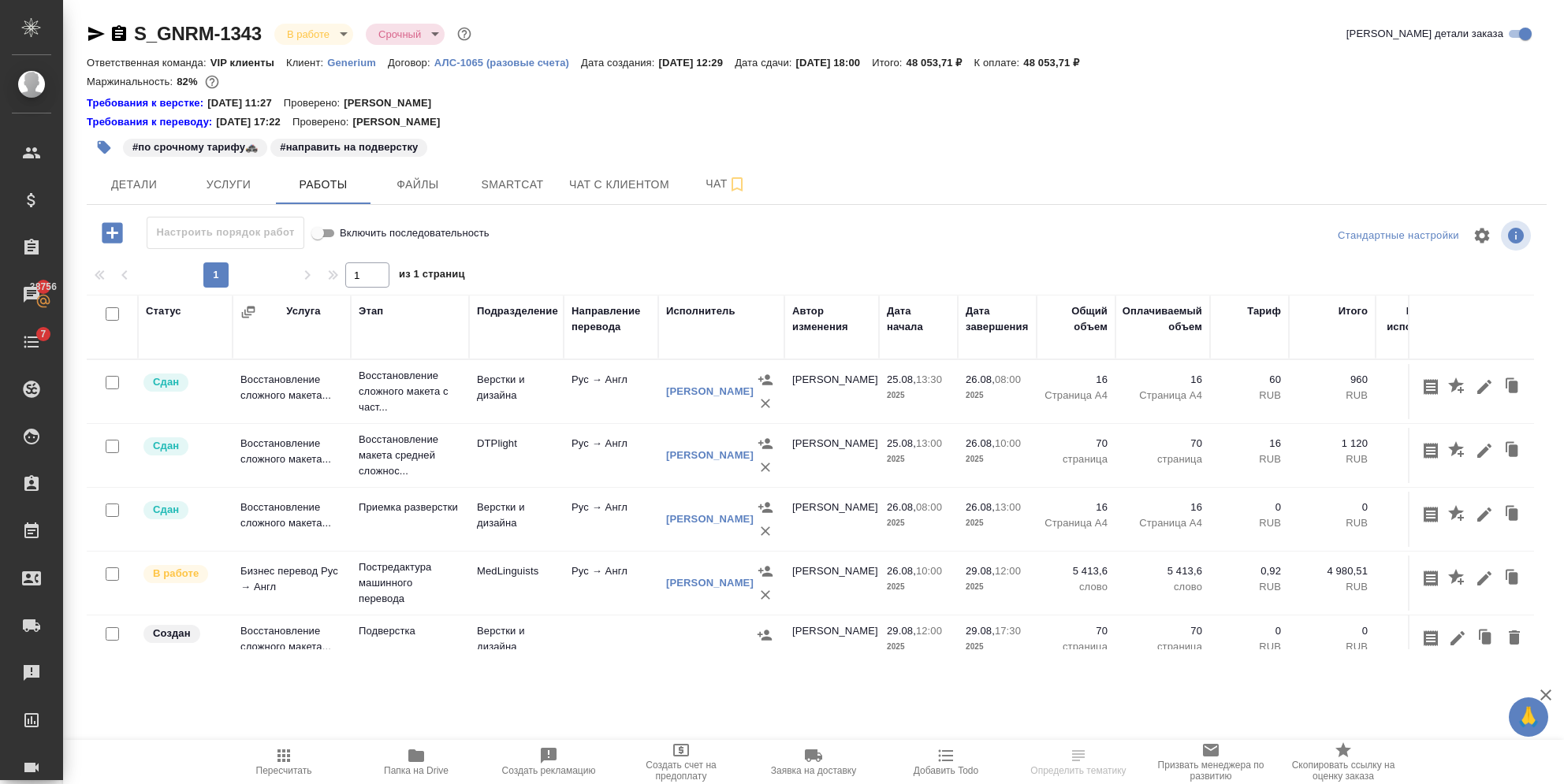
click at [1479, 223] on button "button" at bounding box center [1482, 235] width 38 height 38
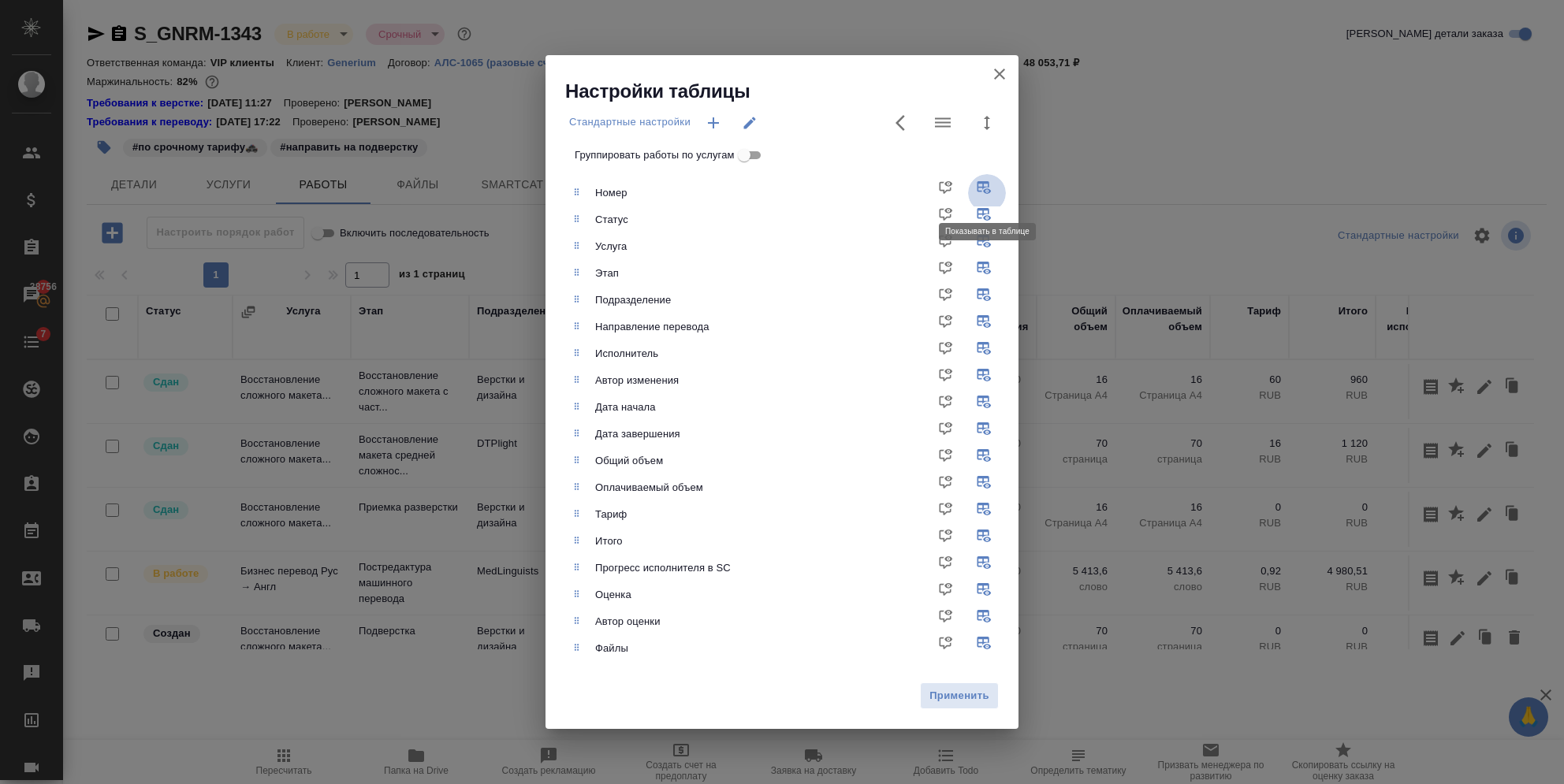
click at [975, 185] on input "checkbox" at bounding box center [986, 193] width 38 height 38
checkbox input "false"
click at [936, 702] on span "Применить" at bounding box center [959, 696] width 62 height 18
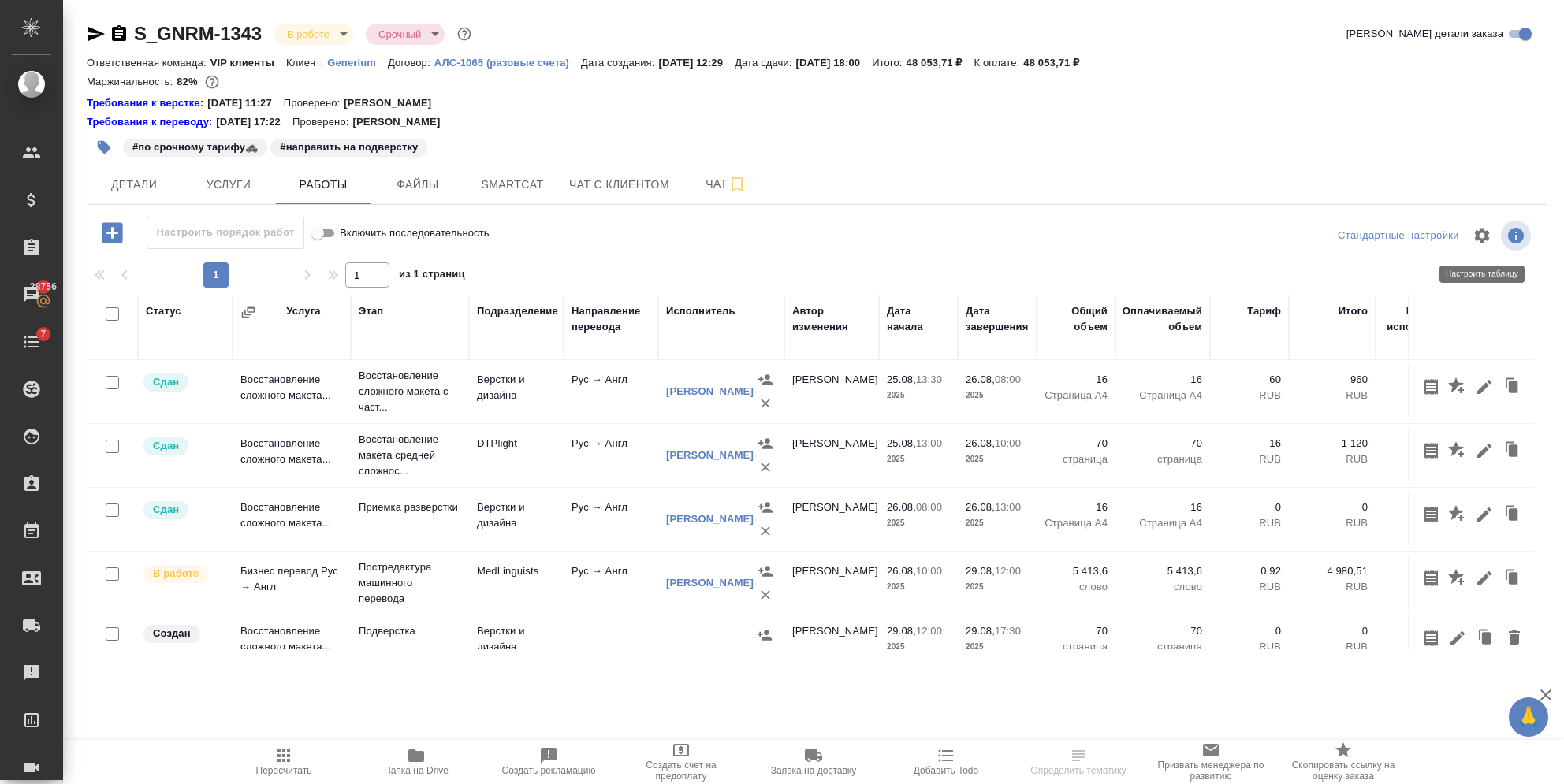
click at [1489, 234] on icon "button" at bounding box center [1482, 235] width 19 height 19
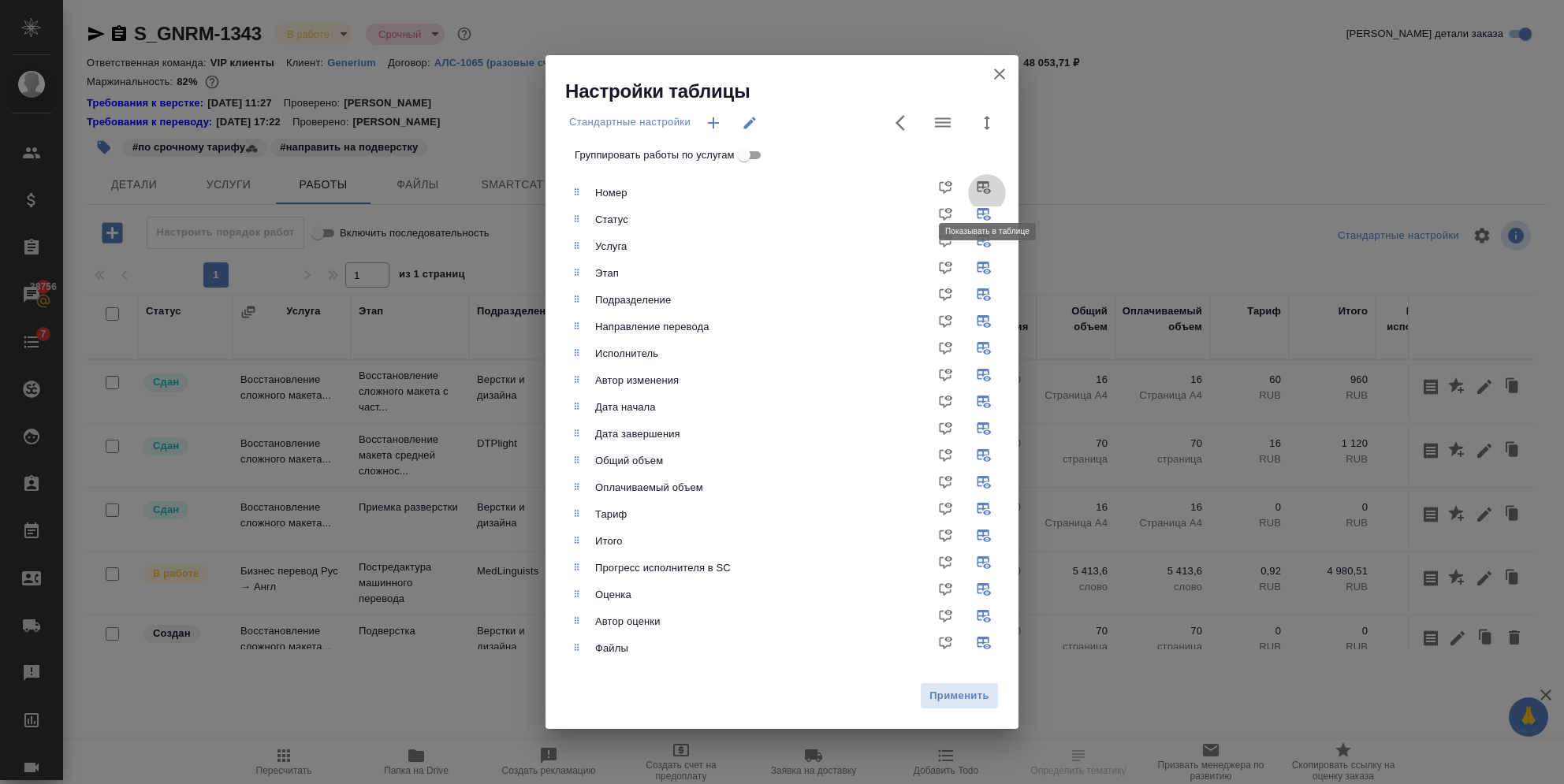
click at [980, 191] on input "checkbox" at bounding box center [986, 193] width 38 height 38
checkbox input "true"
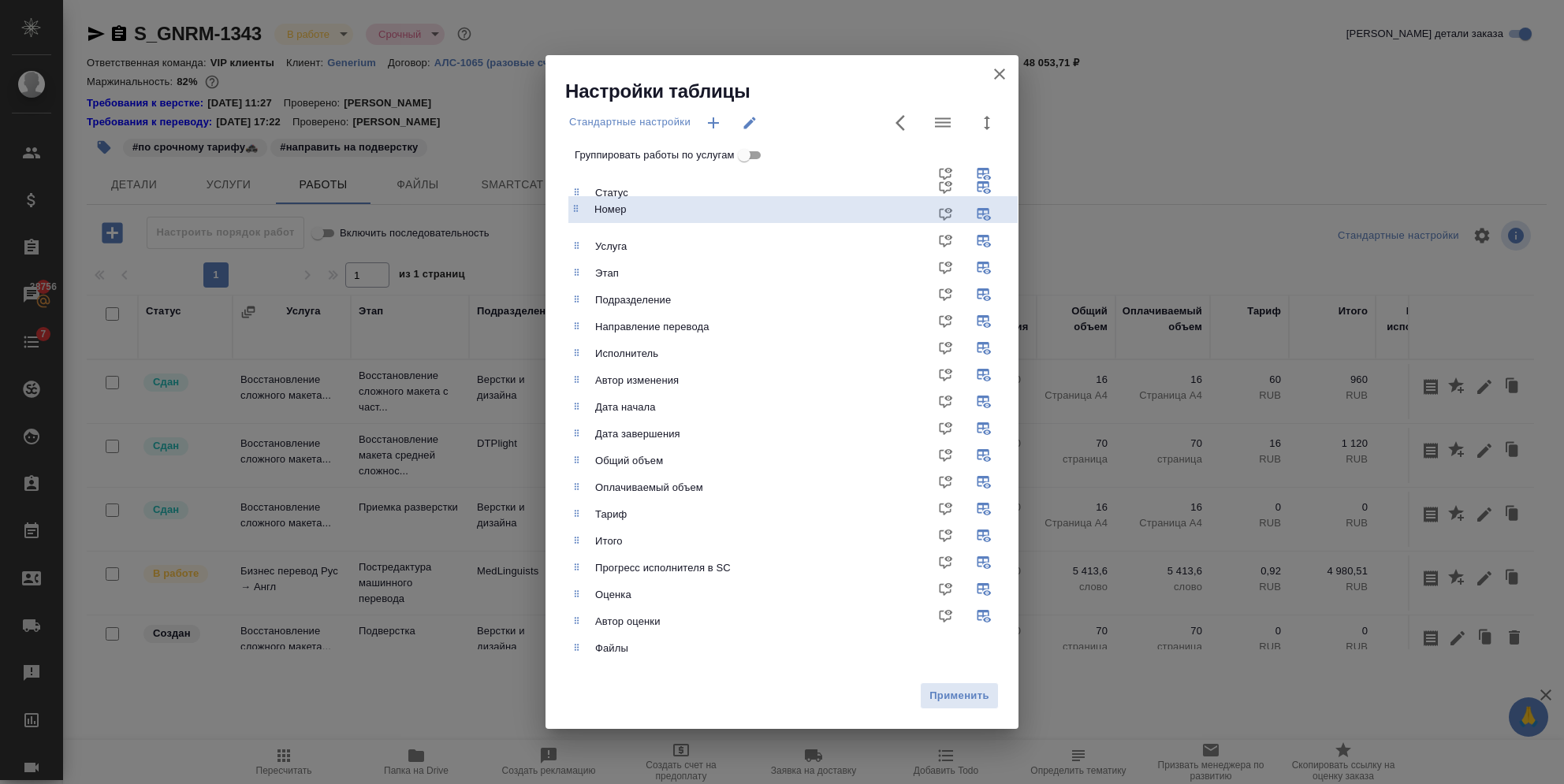
drag, startPoint x: 616, startPoint y: 203, endPoint x: 613, endPoint y: 234, distance: 31.1
click at [613, 234] on ul "Номер Статус Услуга Этап Подразделение Направление перевода Исполнитель Автор и…" at bounding box center [793, 420] width 449 height 495
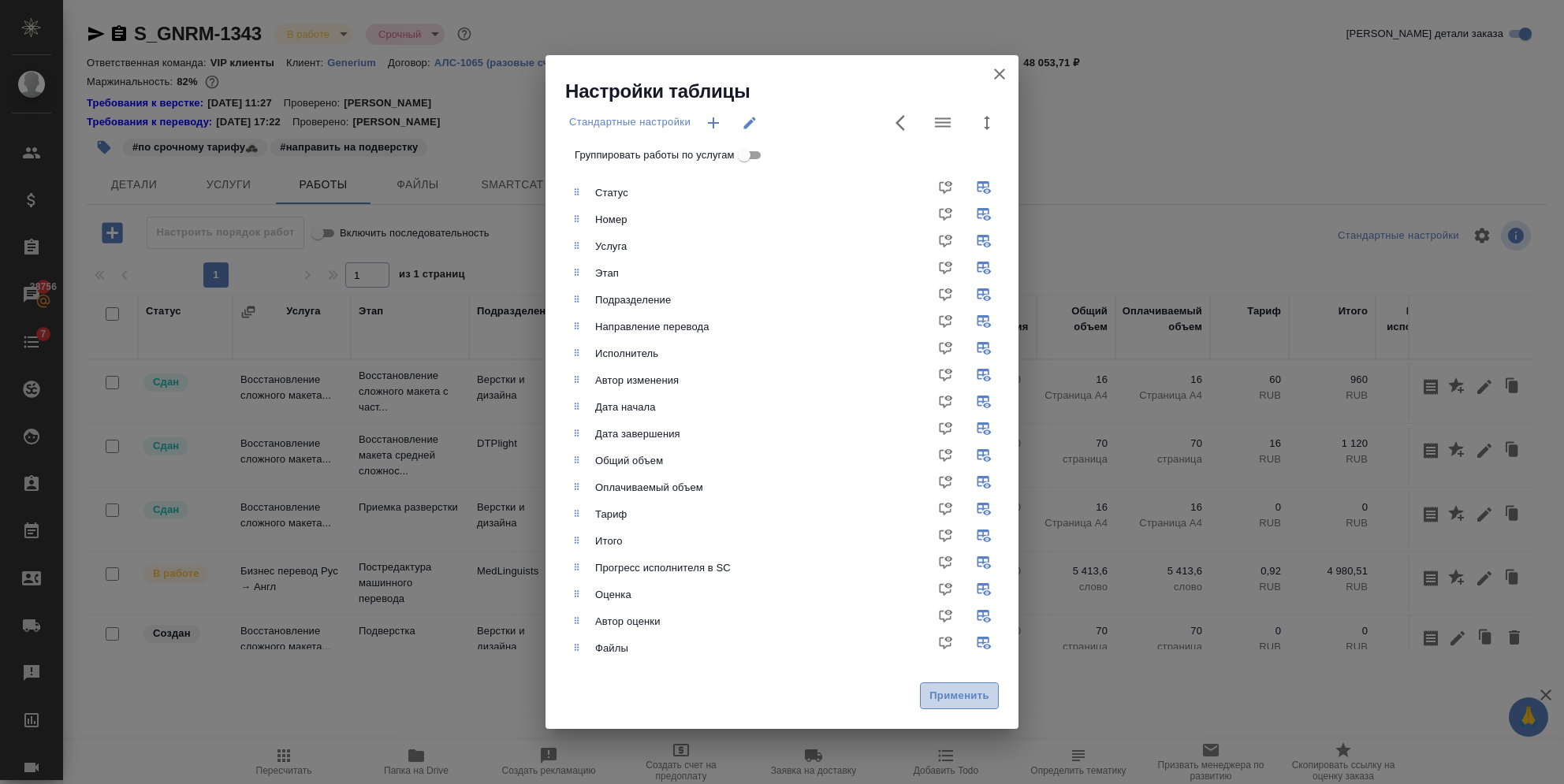
click at [937, 689] on span "Применить" at bounding box center [959, 696] width 62 height 18
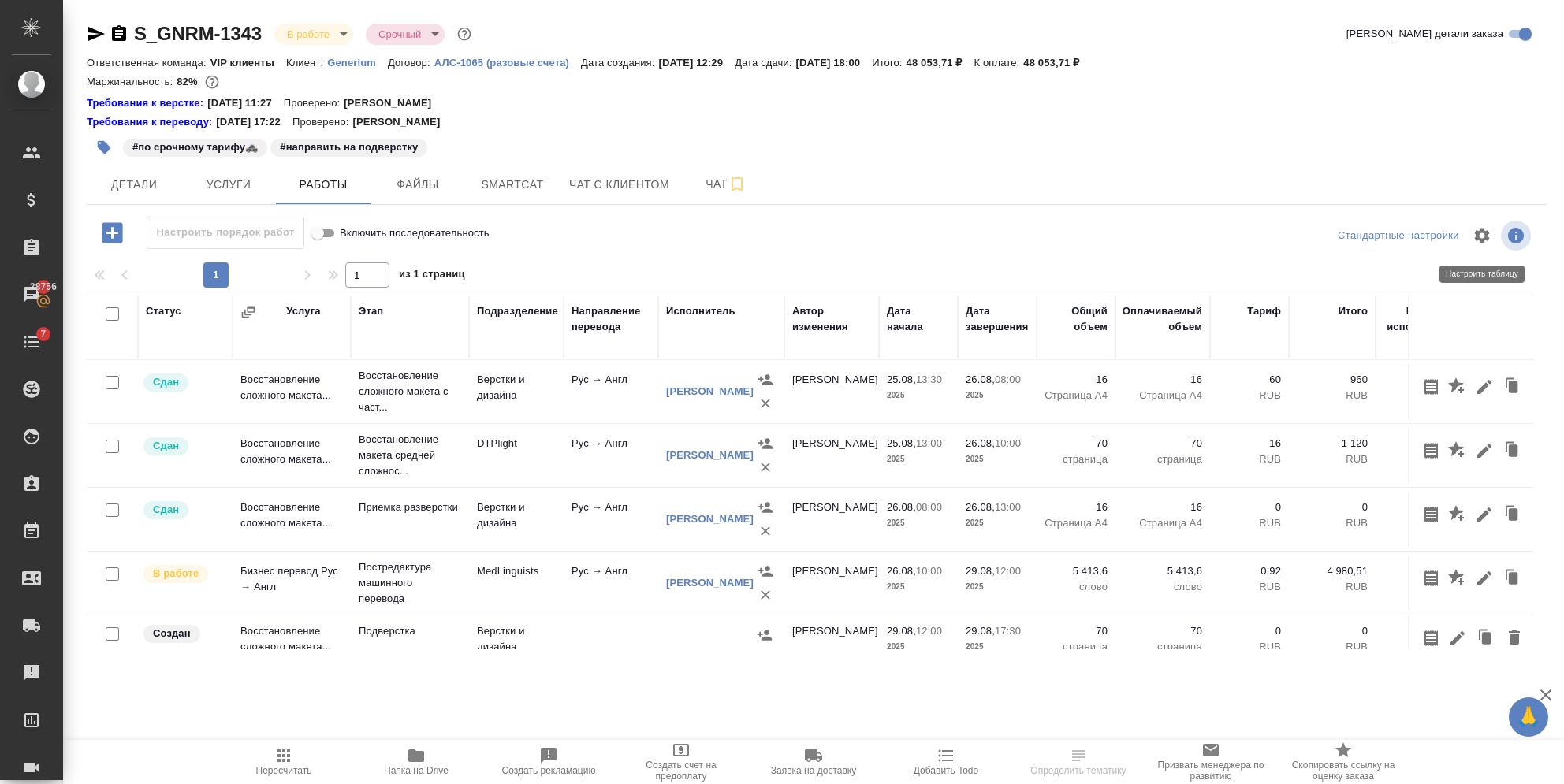
click at [1477, 239] on icon "button" at bounding box center [1482, 234] width 15 height 15
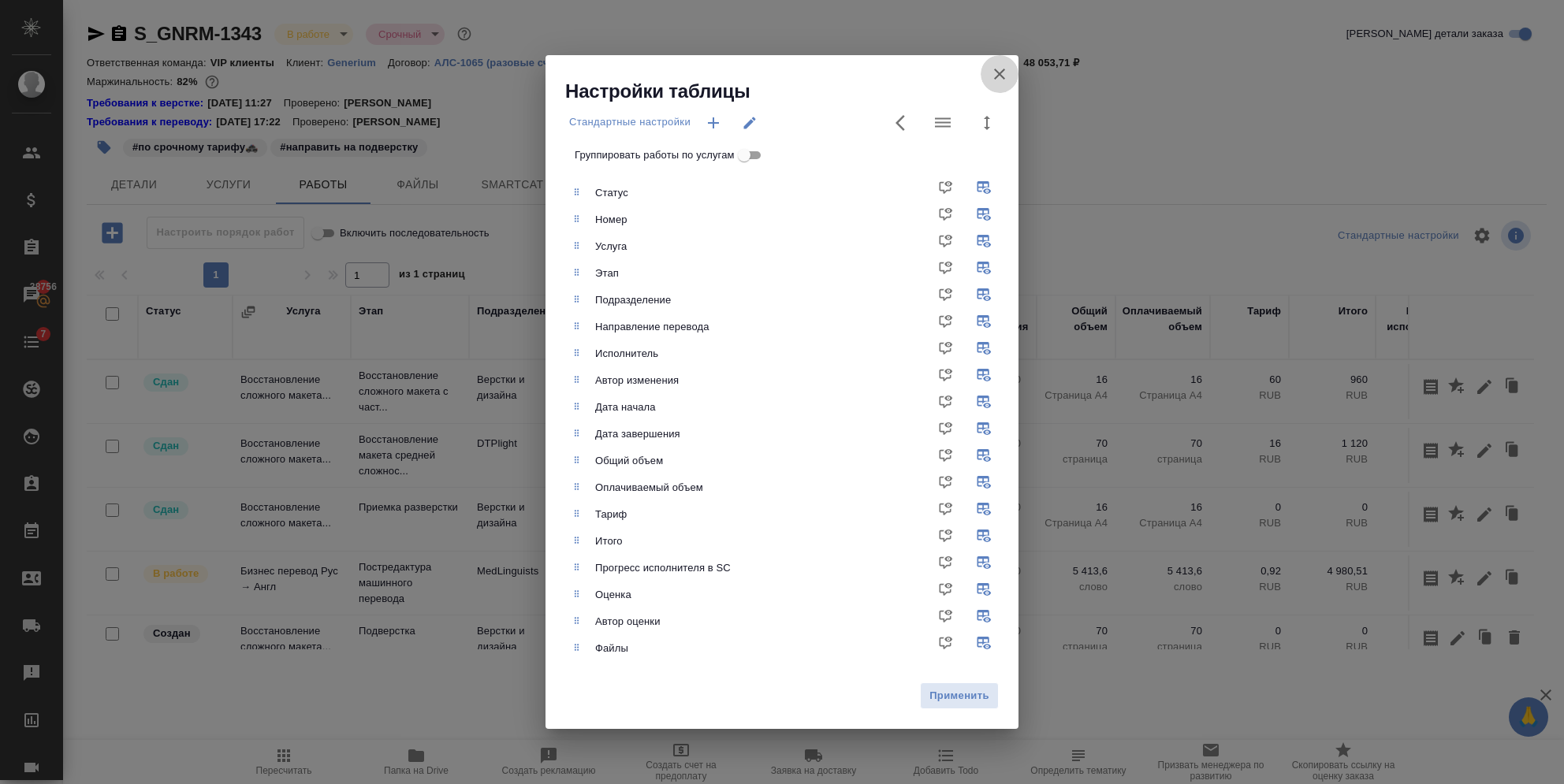
drag, startPoint x: 988, startPoint y: 78, endPoint x: 391, endPoint y: 312, distance: 641.2
click at [988, 78] on button "Группировать работы по услугам" at bounding box center [999, 74] width 38 height 38
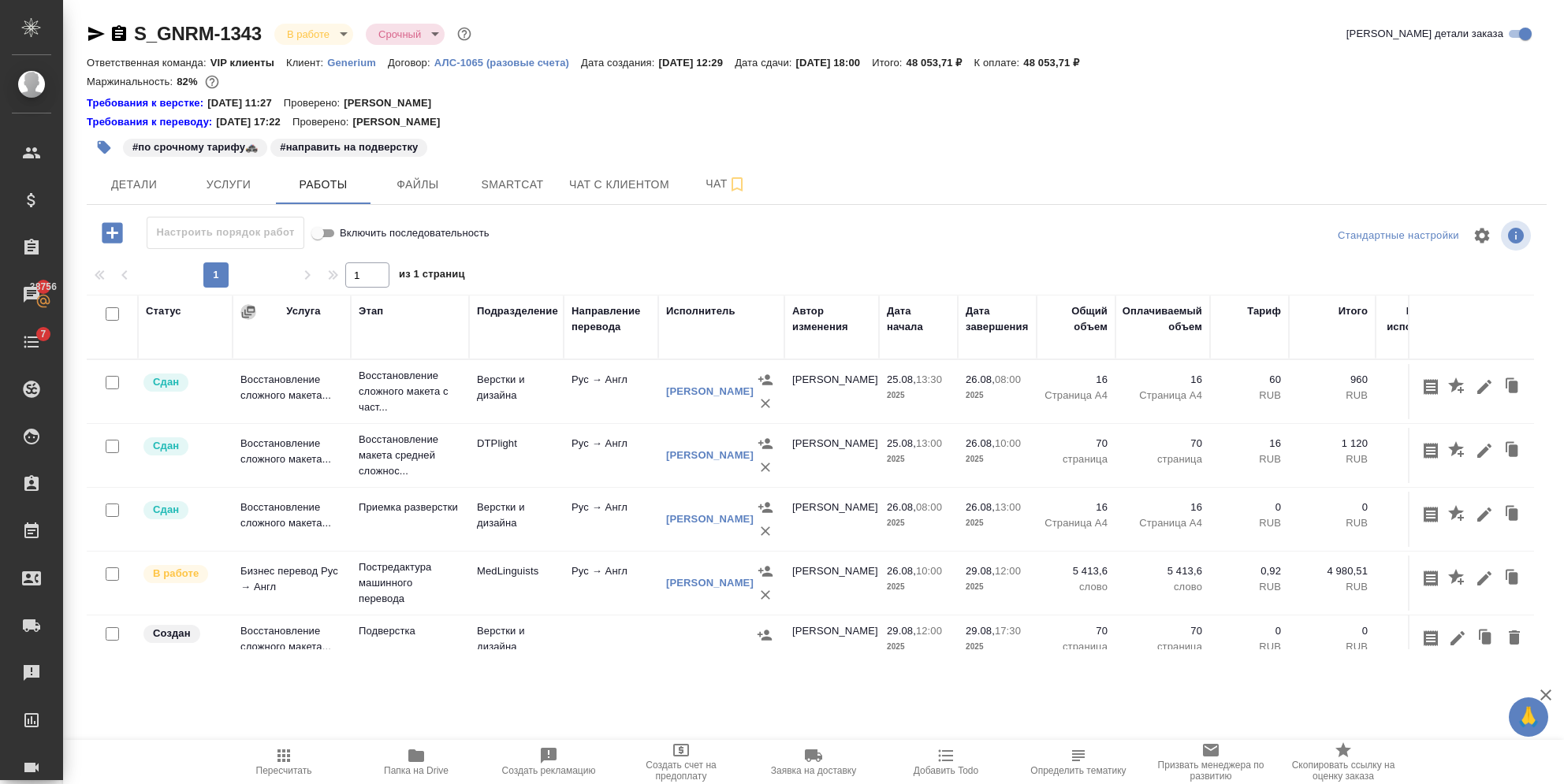
click at [254, 316] on icon "button" at bounding box center [248, 312] width 16 height 16
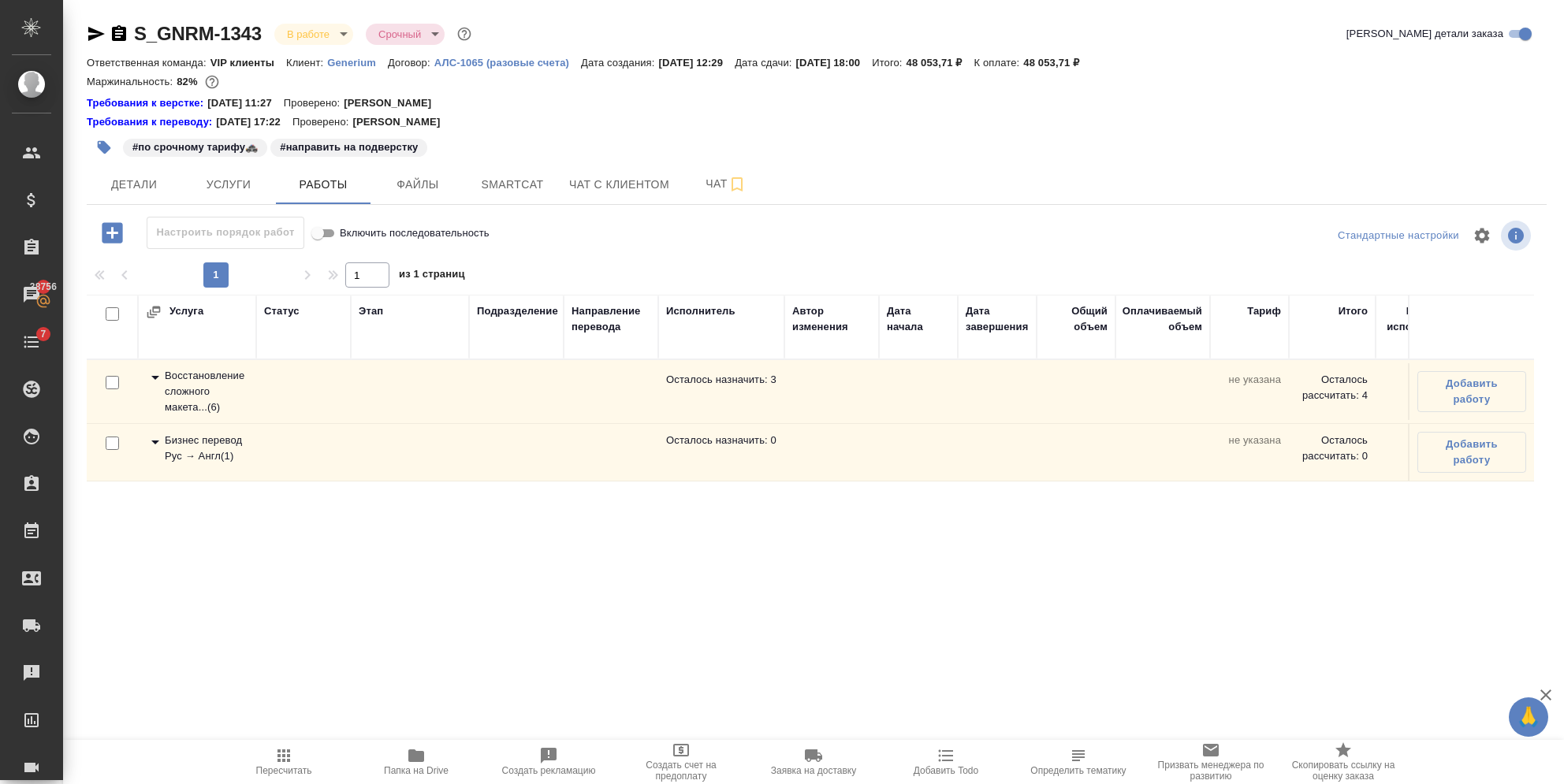
click at [155, 375] on icon at bounding box center [155, 376] width 19 height 19
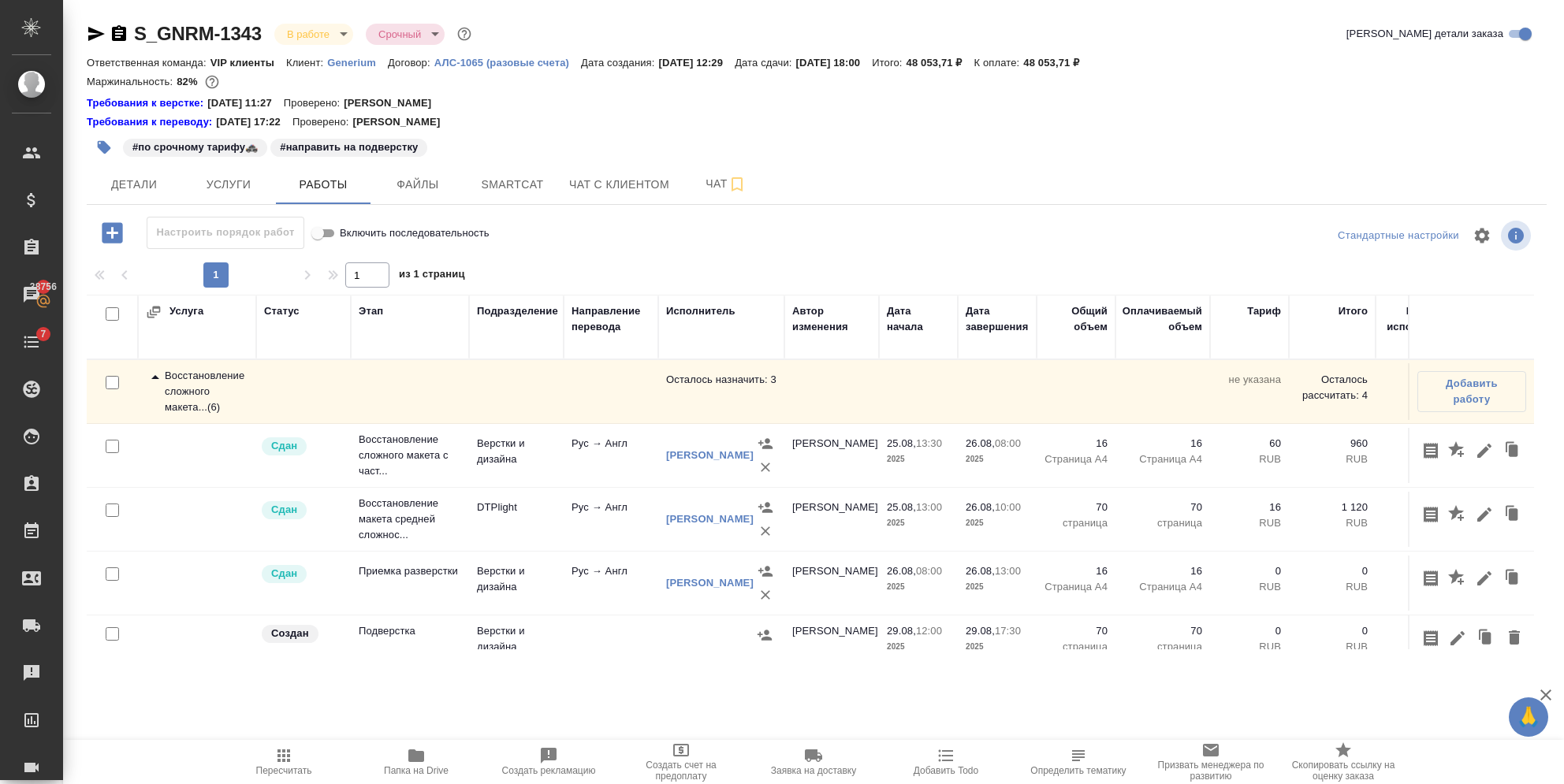
click at [155, 375] on icon at bounding box center [155, 376] width 19 height 19
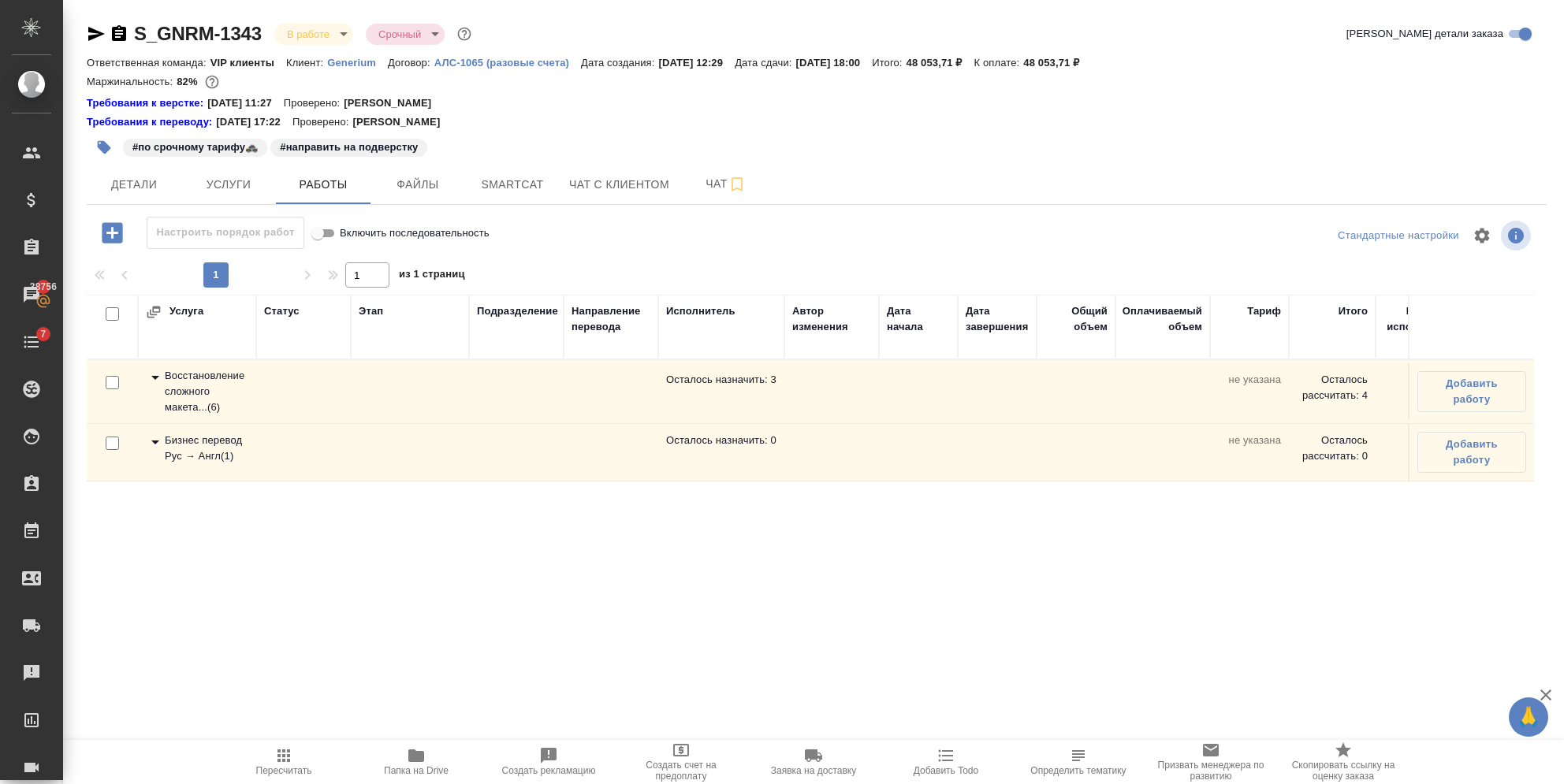
drag, startPoint x: 152, startPoint y: 312, endPoint x: 208, endPoint y: 326, distance: 57.7
click at [208, 326] on div "Услуга" at bounding box center [197, 327] width 103 height 47
click at [150, 314] on icon "button" at bounding box center [153, 312] width 7 height 6
